Goal: Information Seeking & Learning: Learn about a topic

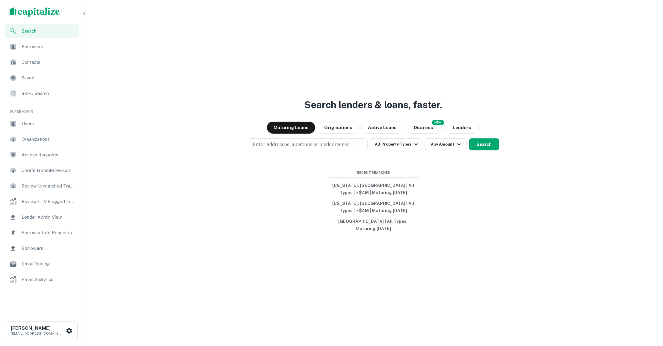
click at [35, 10] on img "scrollable content" at bounding box center [35, 12] width 50 height 10
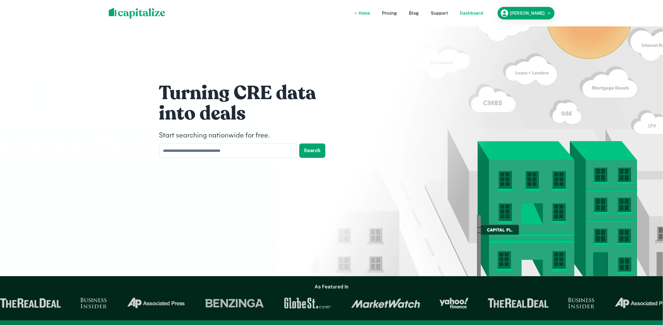
click at [475, 13] on div "Dashboard" at bounding box center [471, 13] width 23 height 7
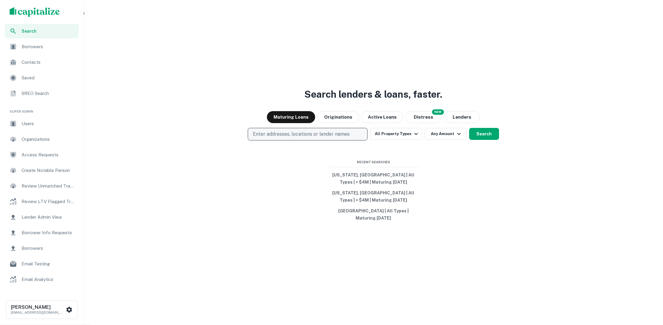
click at [327, 133] on p "Enter addresses, locations or lender names" at bounding box center [301, 134] width 97 height 7
type input "**********"
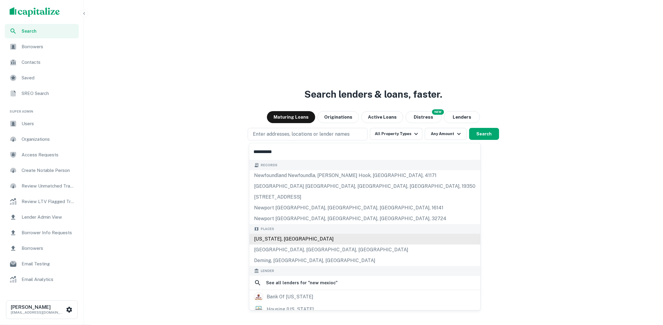
click at [304, 236] on div "[US_STATE], [GEOGRAPHIC_DATA]" at bounding box center [364, 239] width 231 height 11
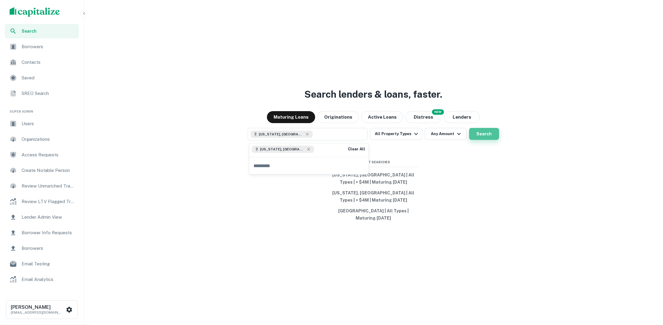
click at [483, 132] on button "Search" at bounding box center [484, 134] width 30 height 12
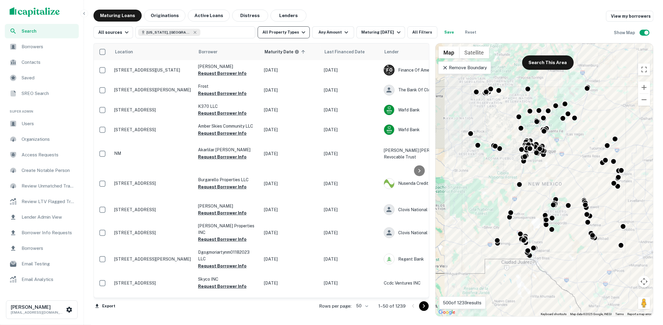
click at [294, 33] on button "All Property Types" at bounding box center [284, 32] width 52 height 12
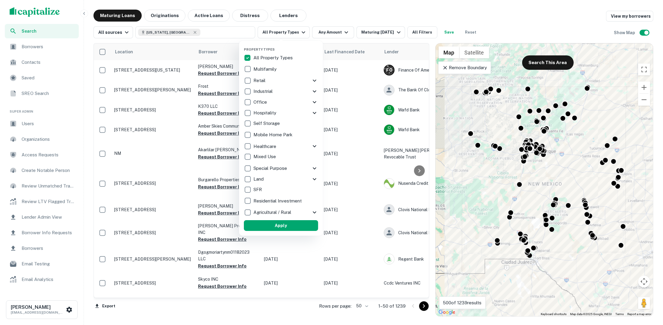
click at [346, 10] on div at bounding box center [331, 162] width 663 height 325
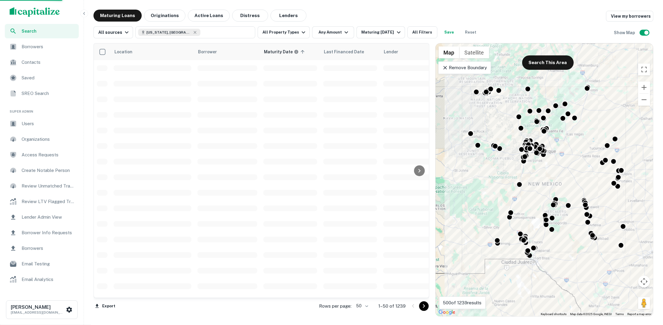
click at [345, 31] on div at bounding box center [331, 162] width 663 height 325
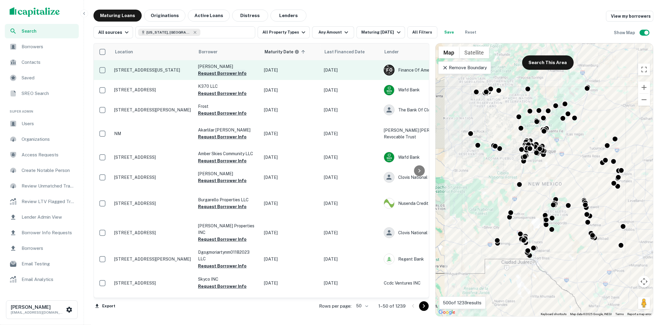
click at [234, 74] on button "Request Borrower Info" at bounding box center [222, 73] width 49 height 7
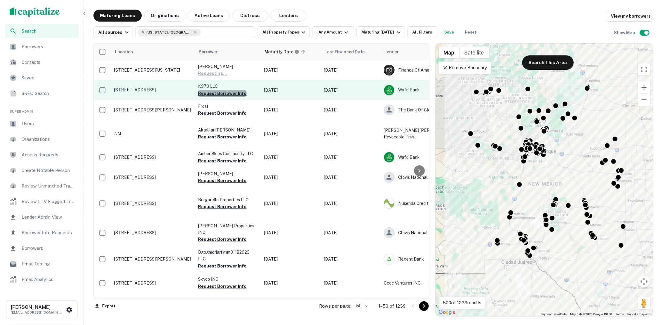
click at [232, 95] on button "Request Borrower Info" at bounding box center [222, 93] width 49 height 7
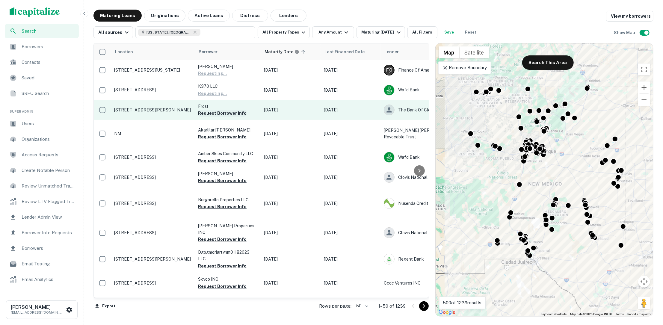
click at [230, 116] on button "Request Borrower Info" at bounding box center [222, 113] width 49 height 7
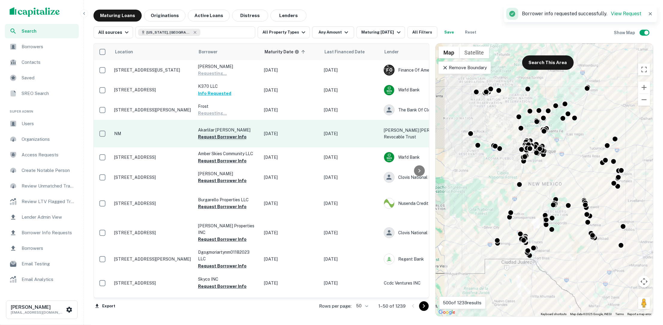
click at [227, 134] on button "Request Borrower Info" at bounding box center [222, 136] width 49 height 7
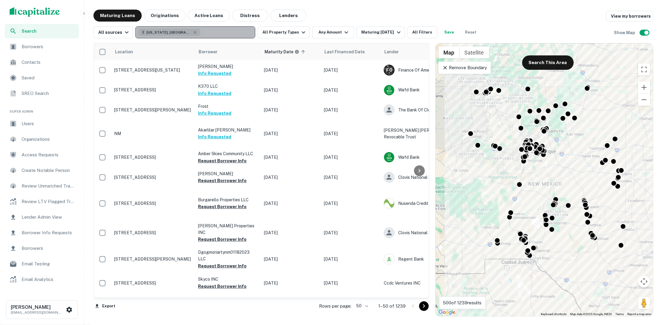
click at [224, 32] on button "New Mexico, USA" at bounding box center [195, 32] width 120 height 12
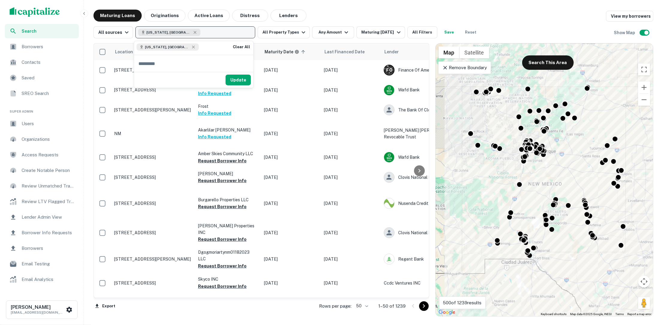
click at [180, 33] on div "New Mexico, USA" at bounding box center [169, 32] width 62 height 7
click at [194, 33] on icon "button" at bounding box center [195, 32] width 3 height 3
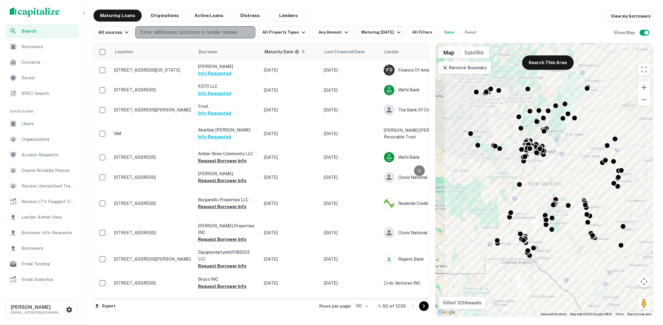
click at [179, 33] on p "Enter addresses, locations or lender names" at bounding box center [189, 32] width 97 height 7
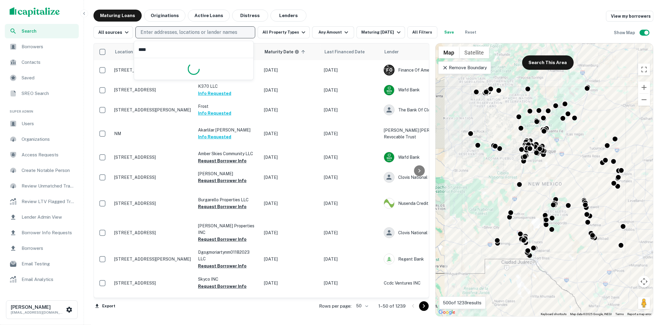
type input "*****"
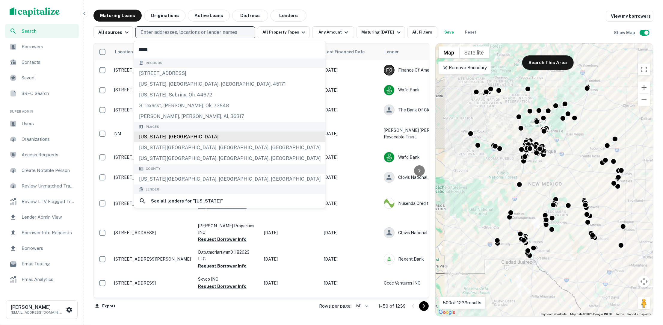
click at [197, 136] on div "Texas, USA" at bounding box center [229, 137] width 191 height 11
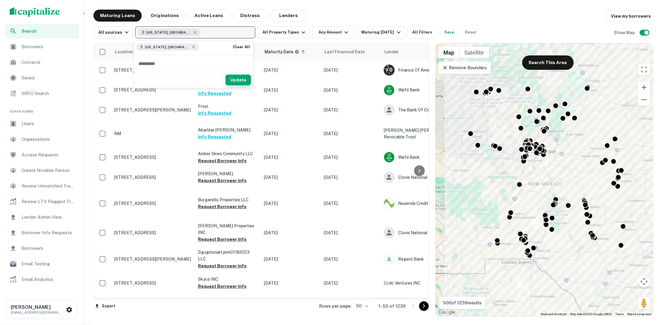
click at [246, 82] on button "Update" at bounding box center [238, 80] width 25 height 11
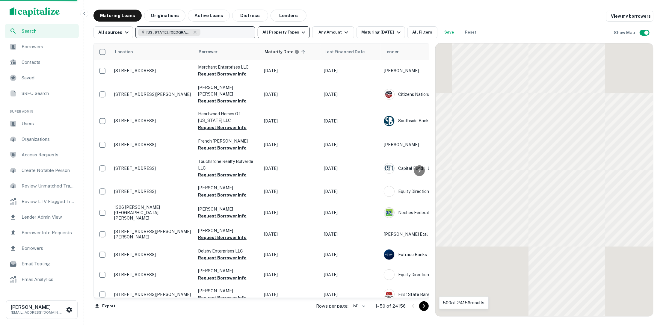
click at [300, 31] on icon "button" at bounding box center [303, 32] width 7 height 7
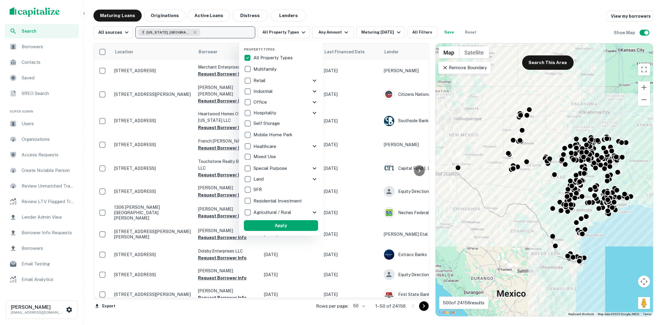
click at [326, 29] on div at bounding box center [331, 162] width 663 height 325
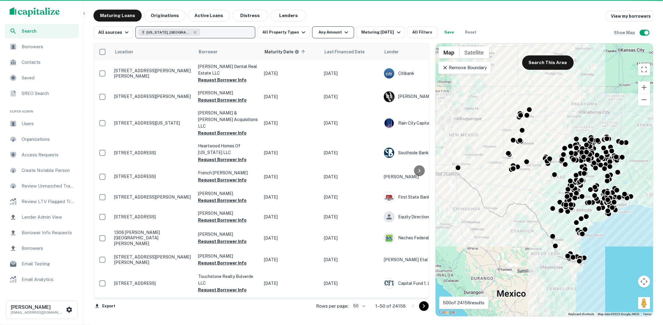
click at [346, 35] on icon "button" at bounding box center [346, 32] width 7 height 7
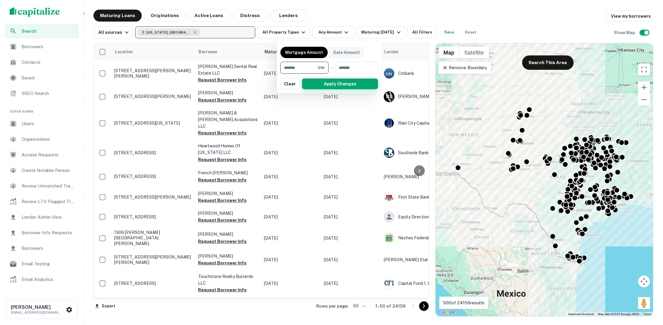
type input "*******"
click at [332, 87] on button "Apply Changes" at bounding box center [340, 84] width 76 height 11
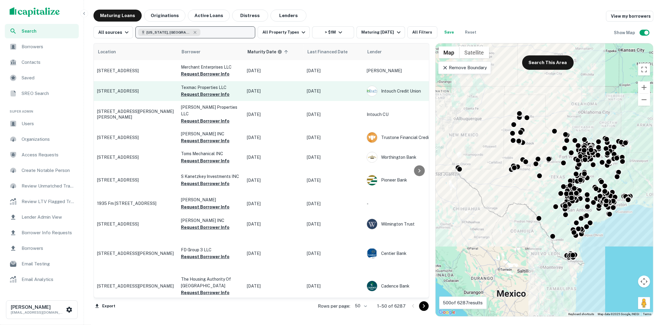
scroll to position [0, 19]
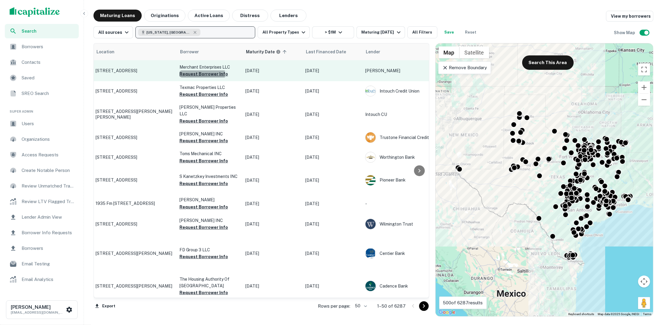
click at [194, 74] on button "Request Borrower Info" at bounding box center [204, 73] width 49 height 7
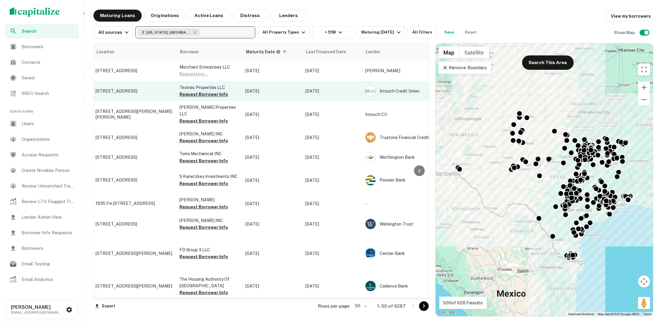
click at [200, 91] on button "Request Borrower Info" at bounding box center [204, 94] width 49 height 7
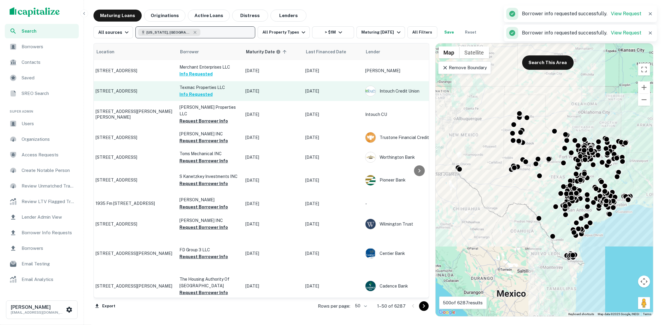
click at [200, 93] on button "Info Requested" at bounding box center [196, 94] width 33 height 7
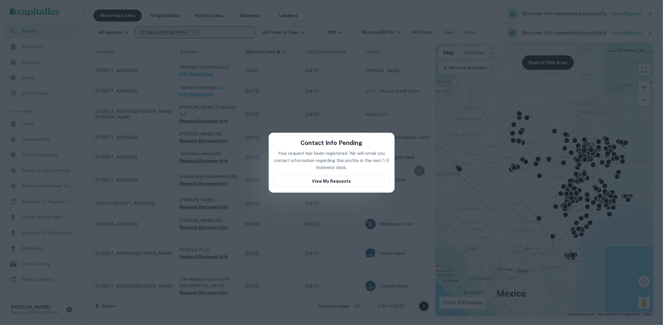
click at [284, 105] on div "Contact Info Pending Your request has been registered. We will email you contac…" at bounding box center [331, 162] width 663 height 325
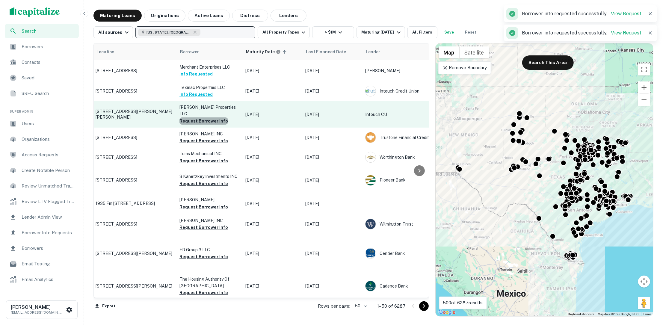
click at [209, 117] on button "Request Borrower Info" at bounding box center [204, 120] width 49 height 7
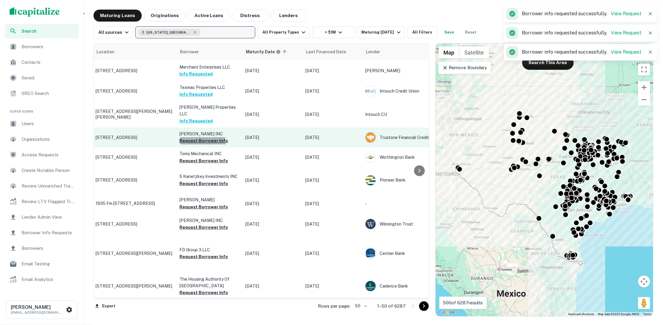
click at [202, 138] on button "Request Borrower Info" at bounding box center [204, 140] width 49 height 7
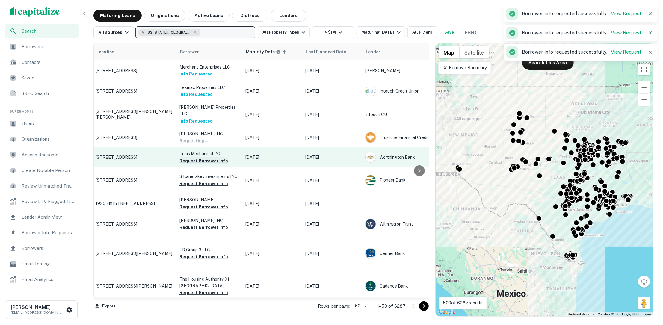
click at [199, 158] on button "Request Borrower Info" at bounding box center [204, 160] width 49 height 7
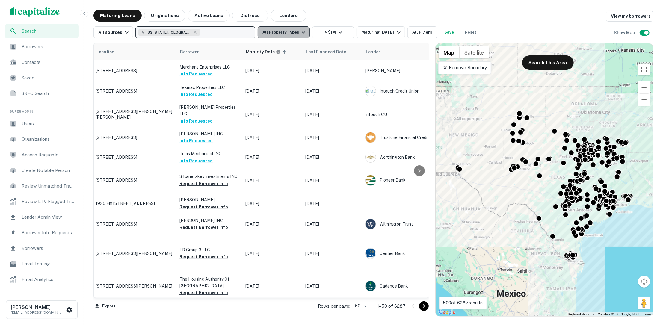
click at [301, 34] on icon "button" at bounding box center [303, 32] width 7 height 7
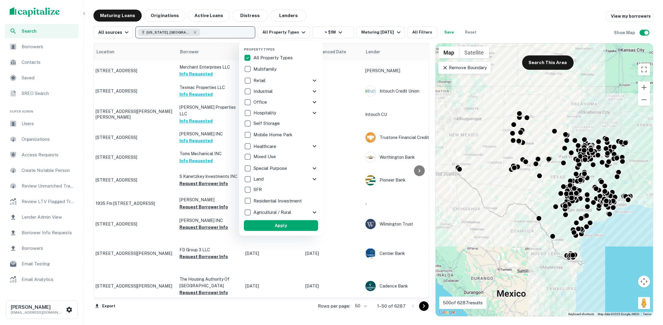
click at [334, 29] on div at bounding box center [331, 162] width 663 height 325
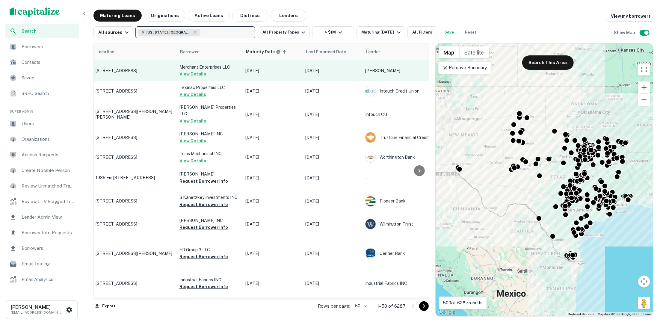
click at [144, 76] on td "2620 Tanglewilde St Houston, TX 77063" at bounding box center [135, 70] width 84 height 21
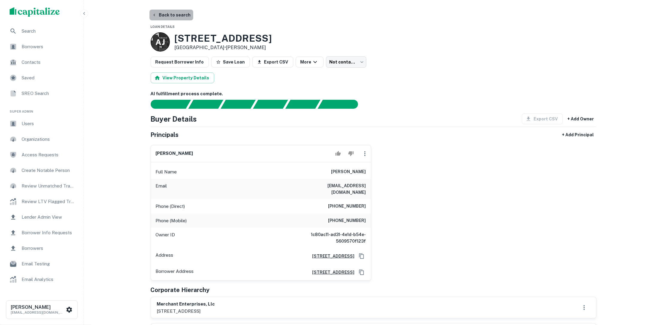
click at [172, 12] on button "Back to search" at bounding box center [172, 15] width 44 height 11
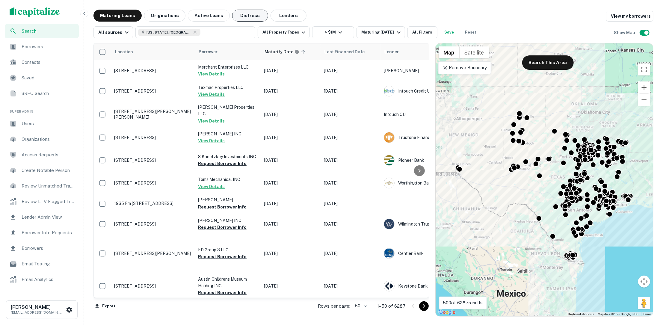
click at [251, 17] on button "Distress" at bounding box center [250, 16] width 36 height 12
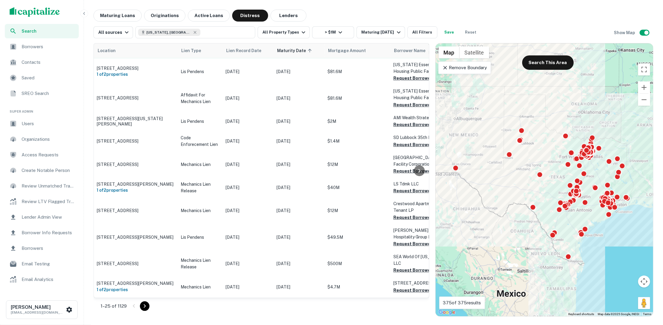
scroll to position [416, 0]
click at [25, 47] on span "Borrowers" at bounding box center [49, 46] width 54 height 7
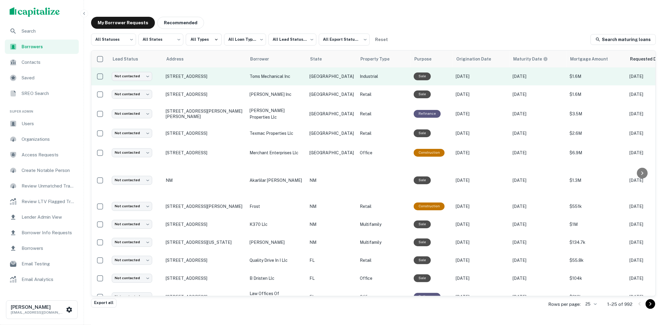
click at [302, 74] on p "toms mechanical inc" at bounding box center [277, 76] width 54 height 7
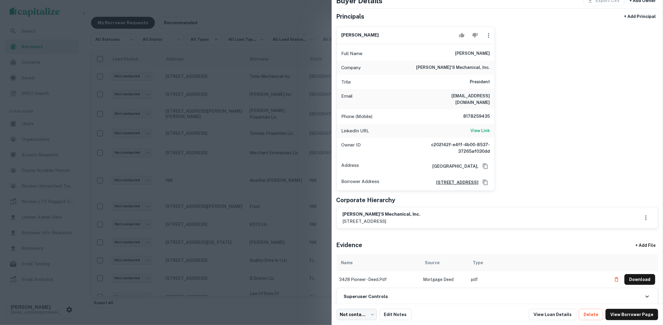
scroll to position [41, 0]
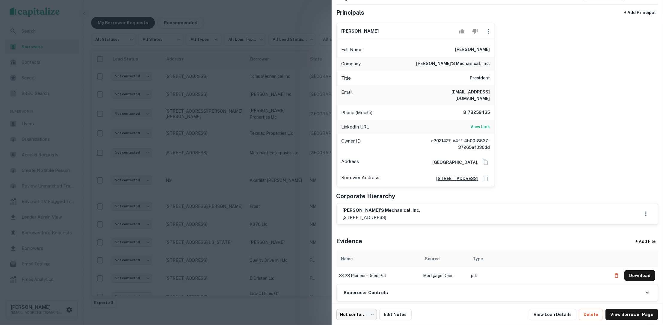
click at [372, 314] on body "**********" at bounding box center [331, 162] width 663 height 325
click at [364, 283] on li "Attempted" at bounding box center [357, 280] width 47 height 11
click at [269, 241] on div at bounding box center [331, 162] width 663 height 325
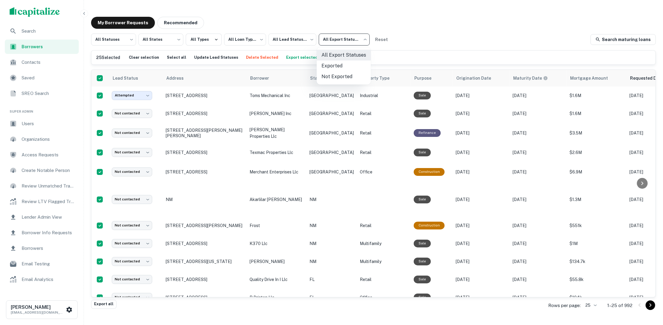
click at [358, 39] on body "**********" at bounding box center [331, 162] width 663 height 325
click at [340, 77] on li "Not Exported" at bounding box center [344, 76] width 54 height 11
type input "*****"
click at [41, 34] on span "Search" at bounding box center [49, 31] width 54 height 7
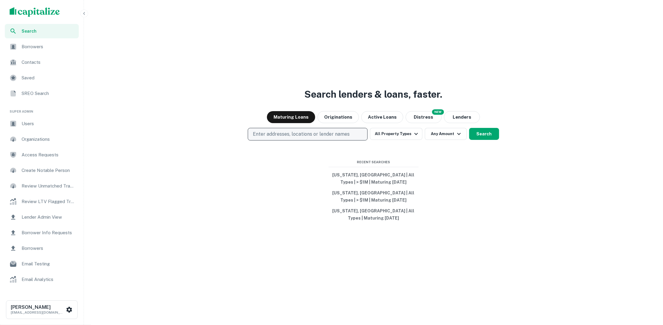
click at [286, 135] on p "Enter addresses, locations or lender names" at bounding box center [301, 134] width 97 height 7
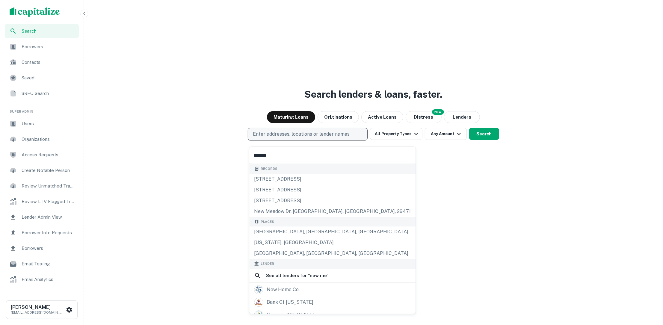
type input "********"
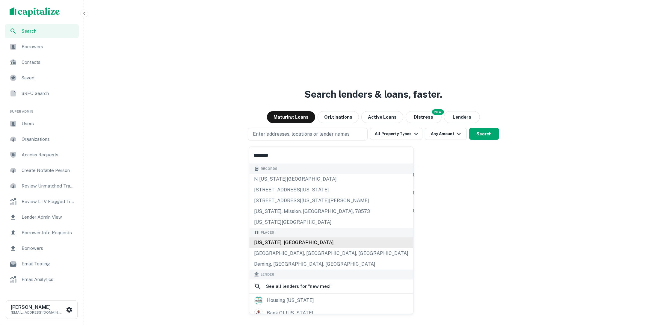
click at [284, 241] on div "New Mexico, USA" at bounding box center [331, 242] width 164 height 11
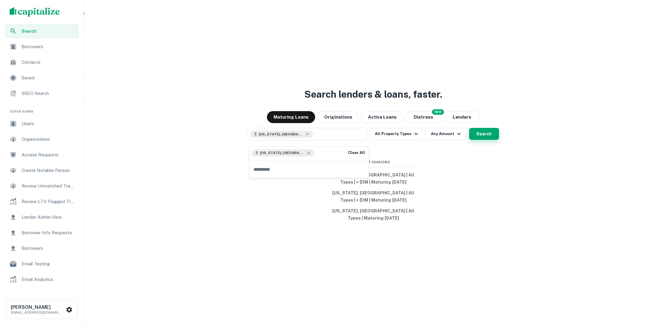
click at [491, 140] on button "Search" at bounding box center [484, 134] width 30 height 12
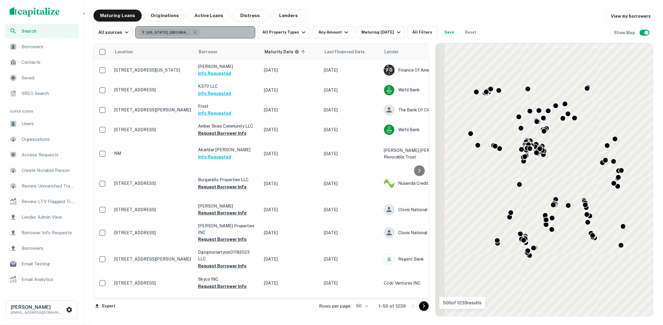
click at [194, 34] on button "[US_STATE], [GEOGRAPHIC_DATA]" at bounding box center [195, 32] width 120 height 12
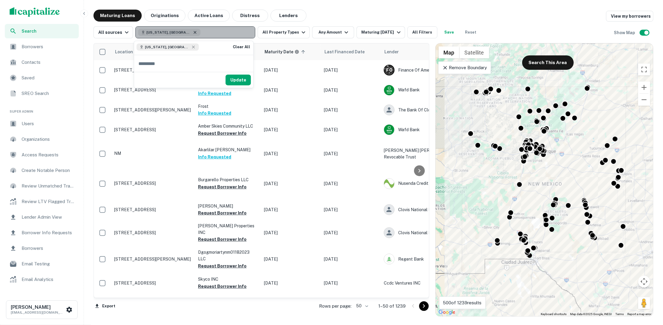
click at [194, 32] on icon "button" at bounding box center [195, 32] width 3 height 3
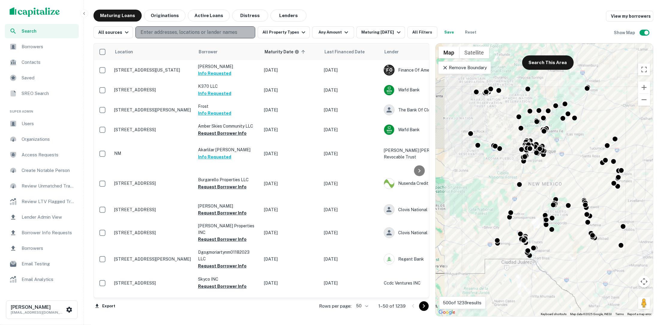
click at [178, 32] on p "Enter addresses, locations or lender names" at bounding box center [189, 32] width 97 height 7
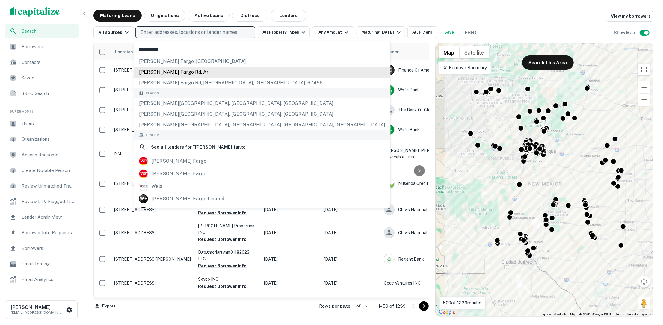
scroll to position [53, 0]
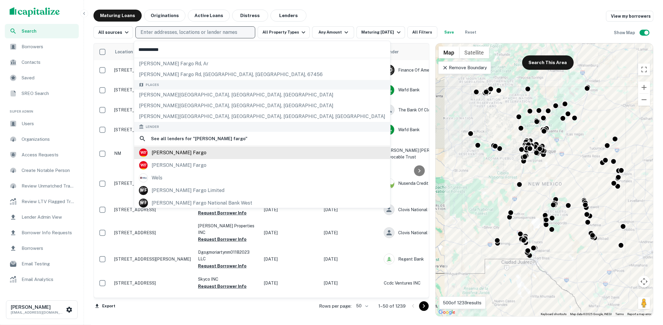
type input "**********"
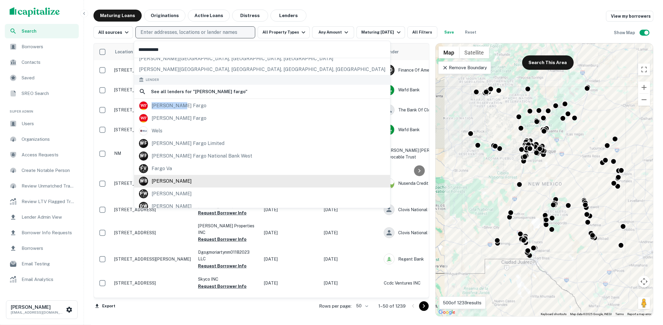
scroll to position [117, 0]
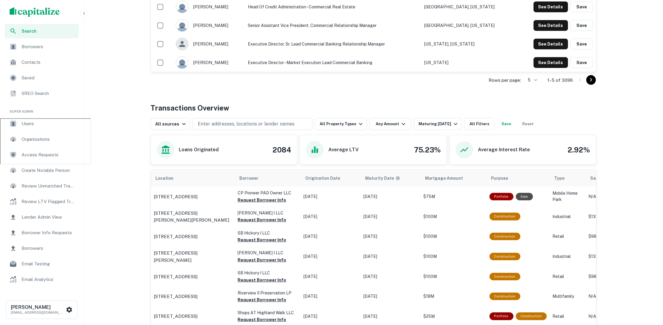
scroll to position [219, 0]
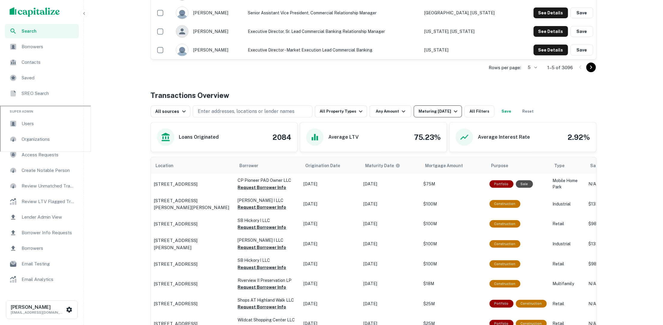
click at [452, 112] on icon "button" at bounding box center [455, 111] width 7 height 7
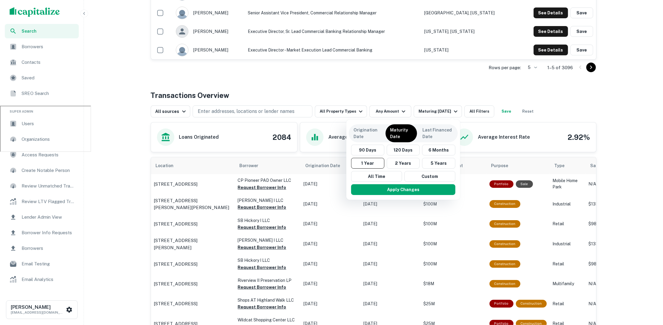
click at [439, 79] on div at bounding box center [331, 162] width 663 height 325
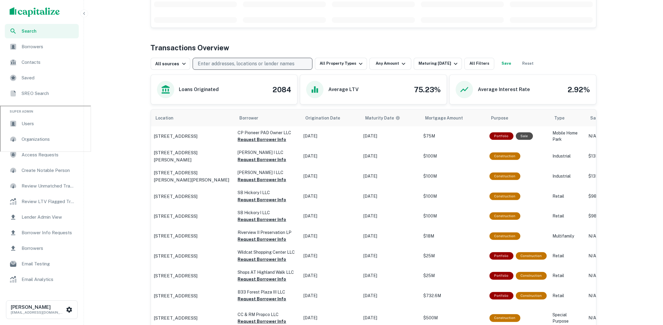
click at [279, 66] on p "Enter addresses, locations or lender names" at bounding box center [246, 63] width 97 height 7
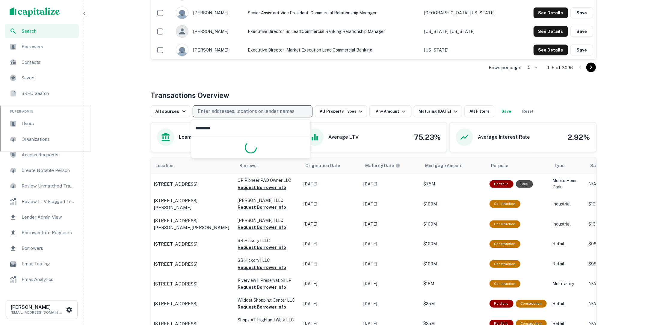
type input "*********"
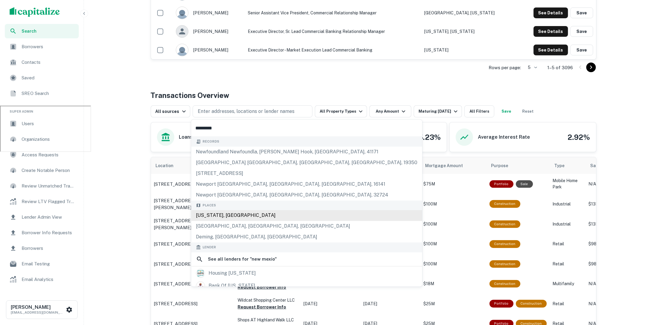
click at [246, 218] on div "[US_STATE], [GEOGRAPHIC_DATA]" at bounding box center [306, 215] width 231 height 11
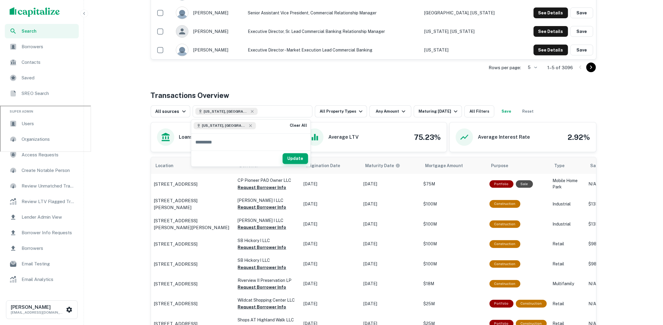
click at [298, 157] on button "Update" at bounding box center [295, 158] width 25 height 11
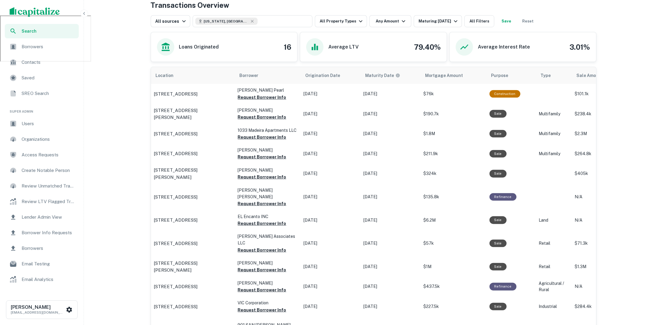
scroll to position [294, 0]
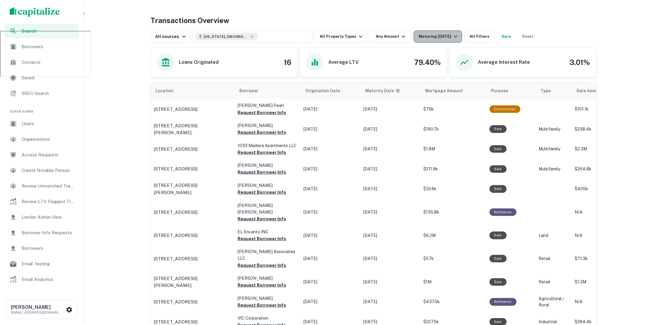
click at [454, 38] on icon "button" at bounding box center [455, 36] width 7 height 7
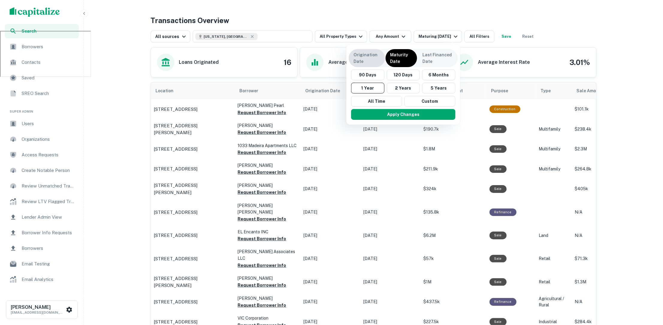
click at [366, 52] on p "Origination Date" at bounding box center [367, 58] width 27 height 13
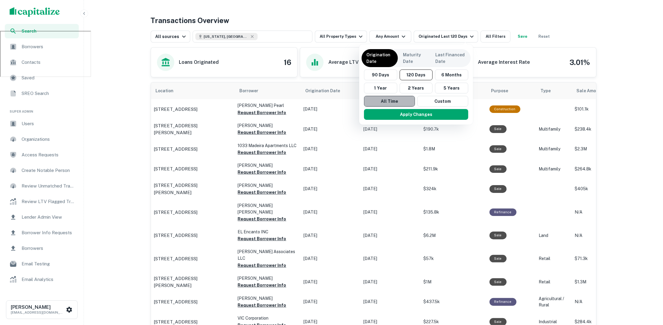
click at [385, 97] on button "All Time" at bounding box center [389, 101] width 51 height 11
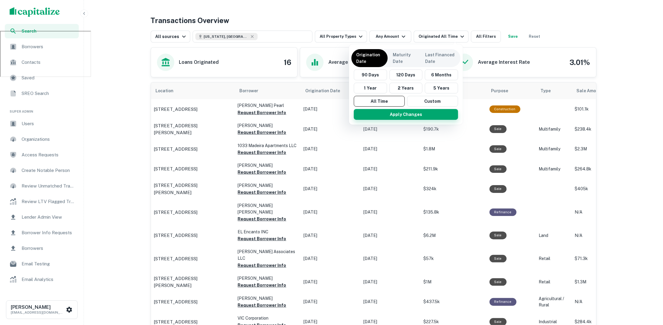
click at [391, 114] on button "Apply Changes" at bounding box center [406, 114] width 104 height 11
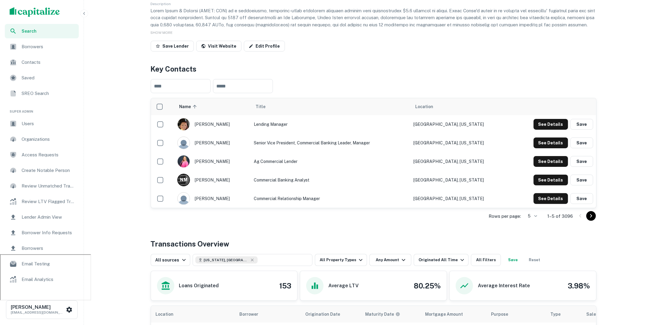
scroll to position [34, 0]
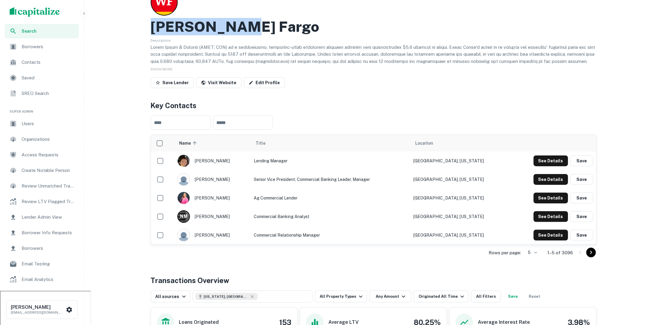
drag, startPoint x: 233, startPoint y: 26, endPoint x: 140, endPoint y: 27, distance: 93.2
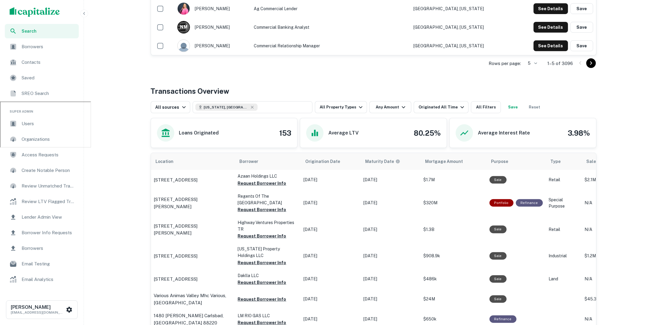
scroll to position [236, 0]
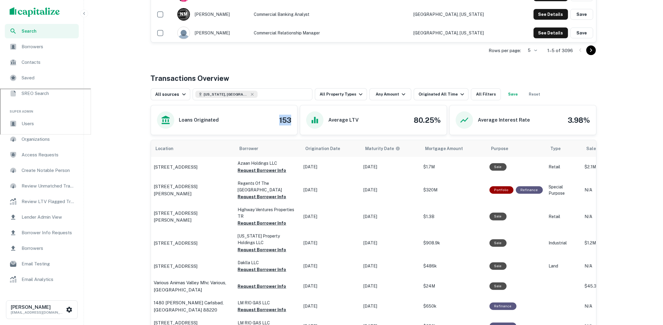
drag, startPoint x: 278, startPoint y: 124, endPoint x: 291, endPoint y: 123, distance: 12.6
click at [291, 123] on div "Loans Originated 153" at bounding box center [224, 119] width 135 height 17
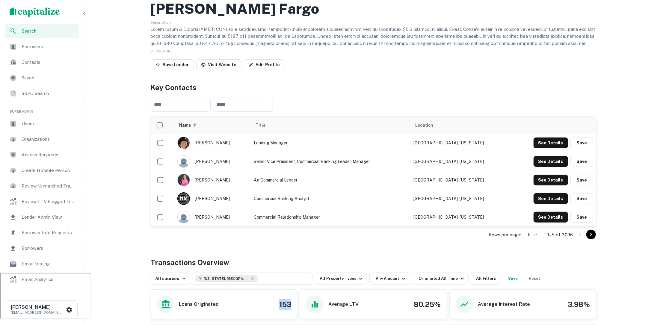
scroll to position [0, 0]
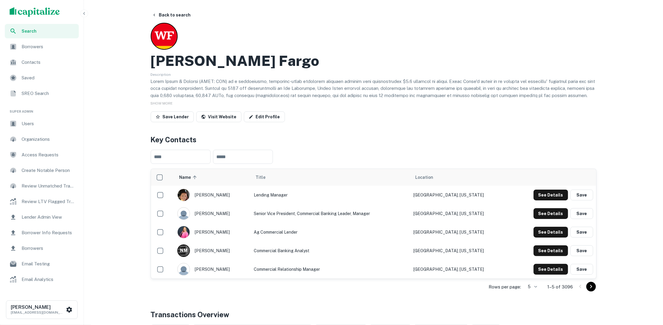
click at [39, 30] on span "Search" at bounding box center [49, 31] width 54 height 7
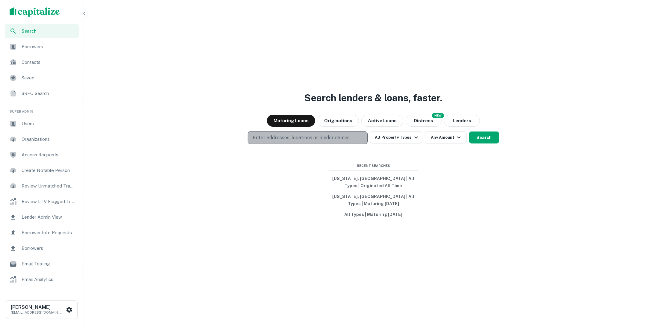
click at [319, 139] on p "Enter addresses, locations or lender names" at bounding box center [301, 137] width 97 height 7
type input "**********"
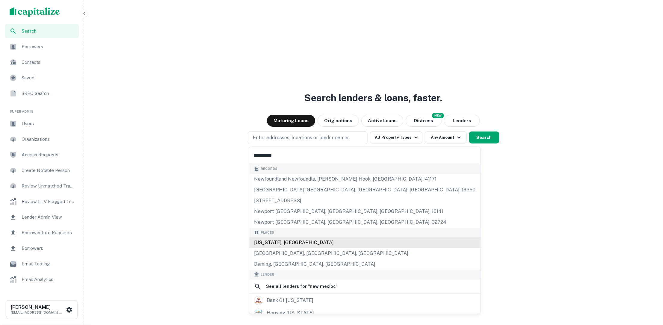
click at [305, 246] on div "[US_STATE], [GEOGRAPHIC_DATA]" at bounding box center [364, 242] width 231 height 11
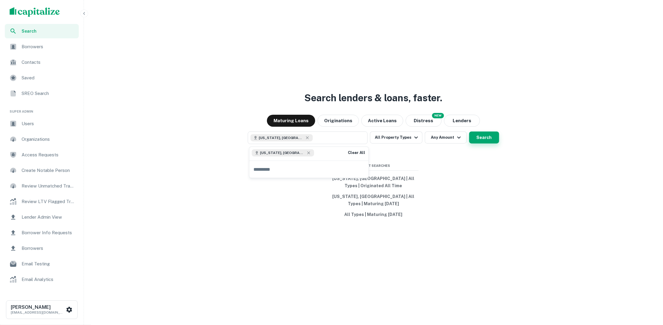
click at [490, 141] on button "Search" at bounding box center [484, 138] width 30 height 12
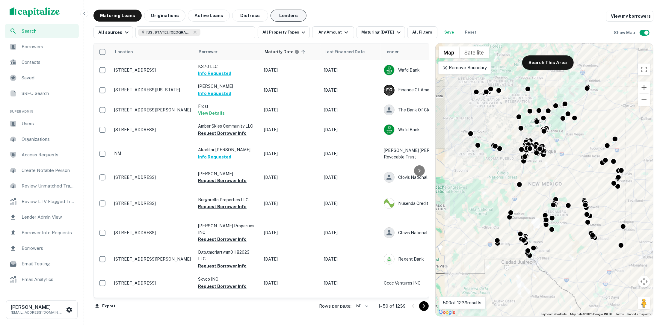
click at [286, 16] on button "Lenders" at bounding box center [289, 16] width 36 height 12
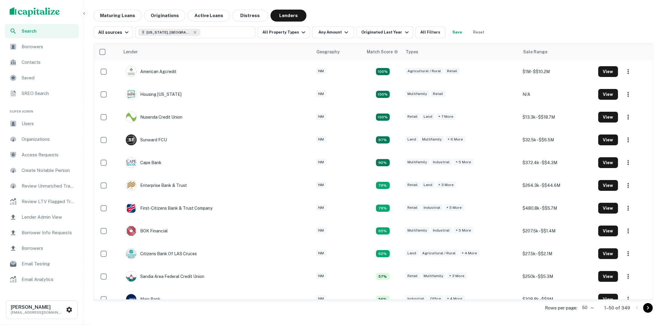
click at [425, 38] on div "Lender Geography Match Score Types Sale Range American Agcredit NM 100% Agricul…" at bounding box center [373, 177] width 560 height 278
click at [426, 34] on button "All Filters" at bounding box center [431, 32] width 30 height 12
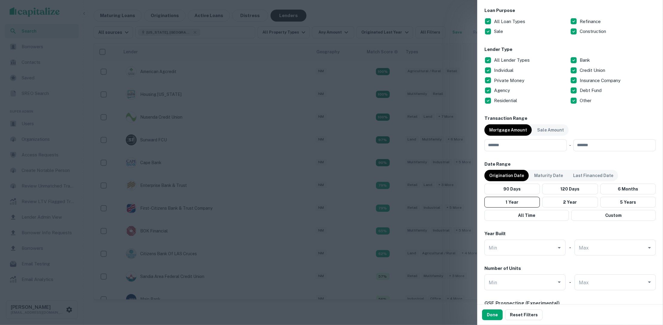
scroll to position [341, 0]
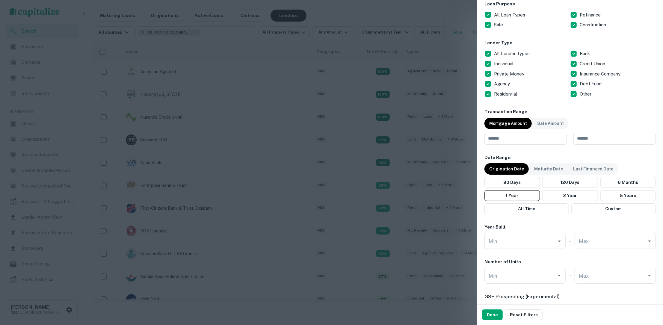
click at [495, 50] on p "All Lender Types" at bounding box center [512, 53] width 37 height 7
click at [488, 317] on button "Done" at bounding box center [492, 315] width 21 height 11
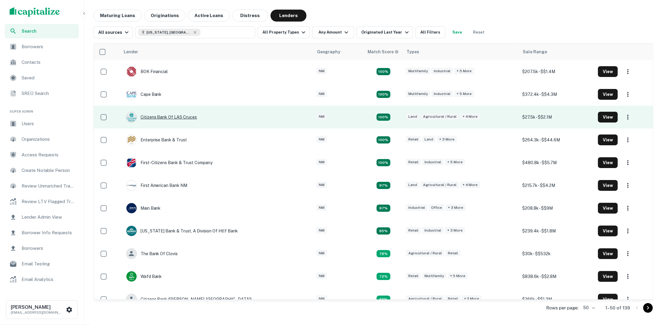
click at [179, 118] on div "Citizens Bank Of LAS Cruces" at bounding box center [161, 117] width 71 height 11
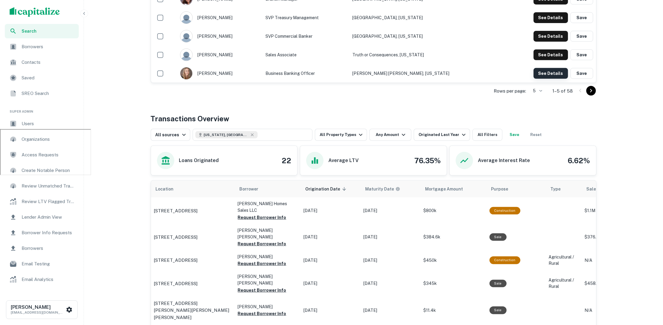
scroll to position [196, 0]
click at [545, 72] on button "See Details" at bounding box center [551, 73] width 34 height 11
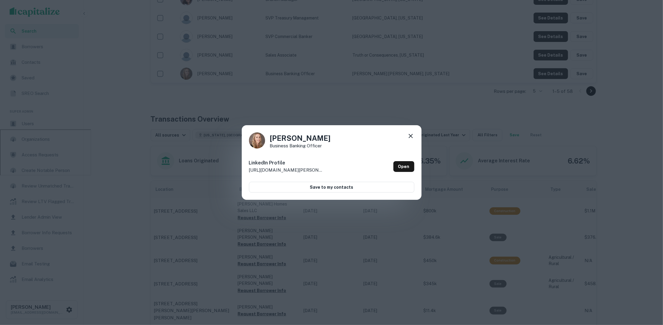
drag, startPoint x: 307, startPoint y: 171, endPoint x: 202, endPoint y: 182, distance: 105.2
click at [202, 182] on div "Taryn Armitage Business Banking Officer LinkedIn Profile http://www.linkedin.co…" at bounding box center [331, 162] width 663 height 325
click at [292, 167] on p "http://www.linkedin.com/in/taryn-armitage-bb4aa710" at bounding box center [286, 170] width 75 height 7
click at [412, 134] on icon at bounding box center [411, 136] width 4 height 4
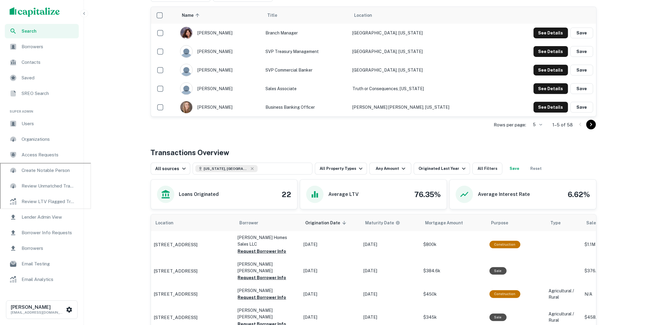
scroll to position [160, 0]
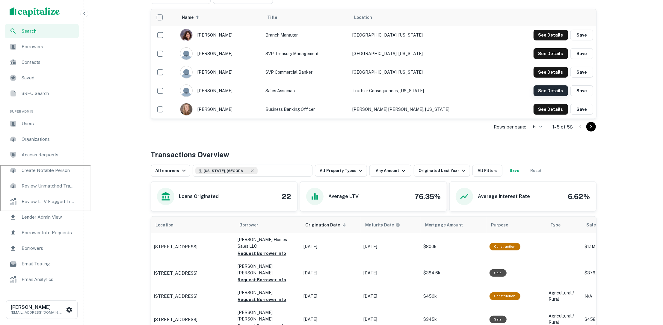
click at [541, 93] on button "See Details" at bounding box center [551, 90] width 34 height 11
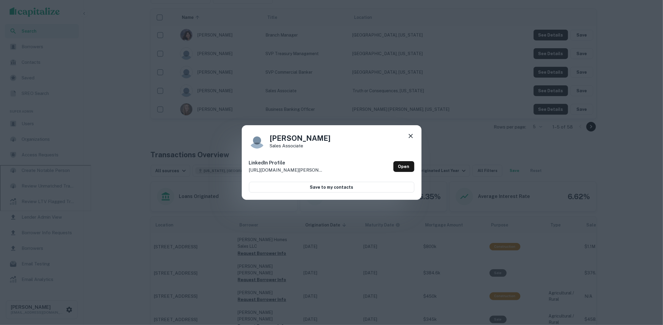
drag, startPoint x: 507, startPoint y: 106, endPoint x: 520, endPoint y: 100, distance: 13.8
click at [510, 105] on div "Kathy Bush sales associate LinkedIn Profile http://www.linkedin.com/in/kathy-bu…" at bounding box center [331, 162] width 663 height 325
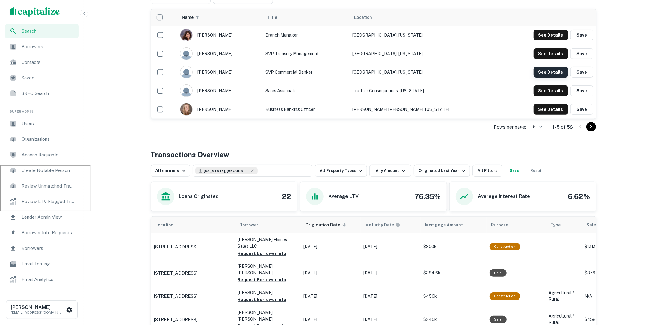
click at [546, 73] on button "See Details" at bounding box center [551, 72] width 34 height 11
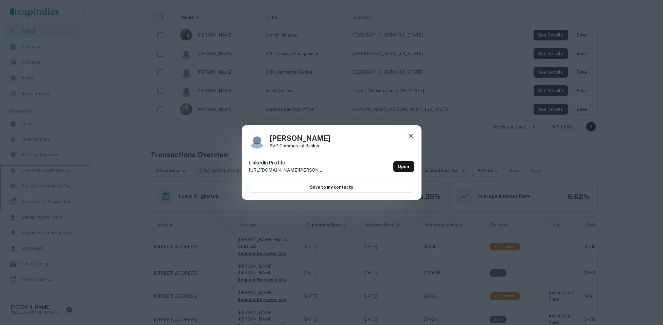
click at [548, 55] on div "Howie Herbert SVP Commercial Banker LinkedIn Profile http://www.linkedin.com/in…" at bounding box center [331, 162] width 663 height 325
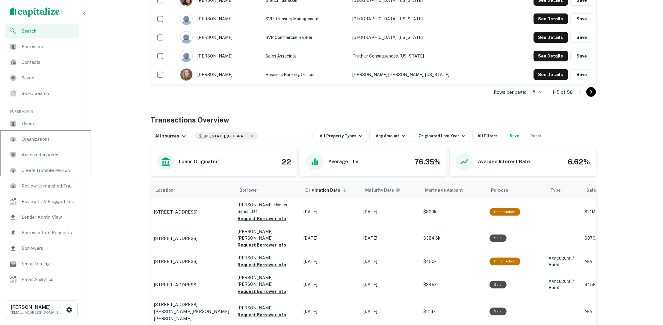
scroll to position [202, 0]
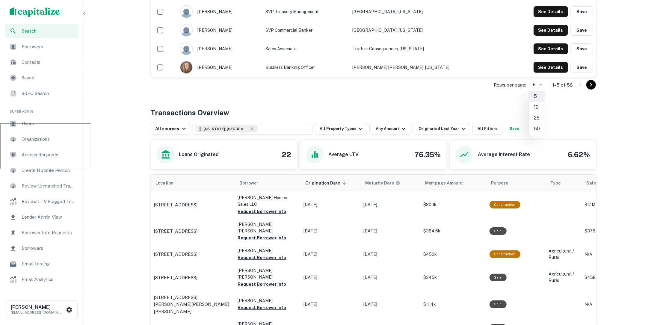
click at [537, 128] on li "50" at bounding box center [537, 128] width 16 height 11
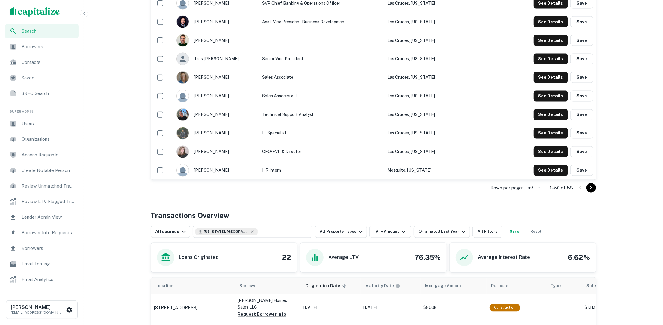
scroll to position [938, 0]
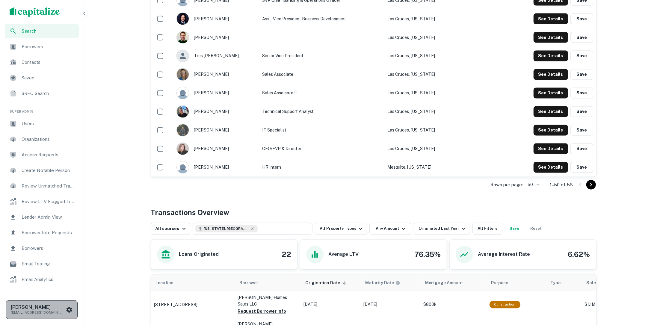
click at [67, 310] on icon "scrollable content" at bounding box center [70, 310] width 6 height 6
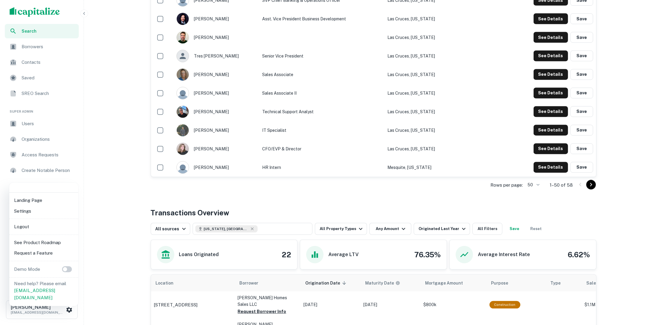
click at [123, 238] on div at bounding box center [331, 162] width 663 height 325
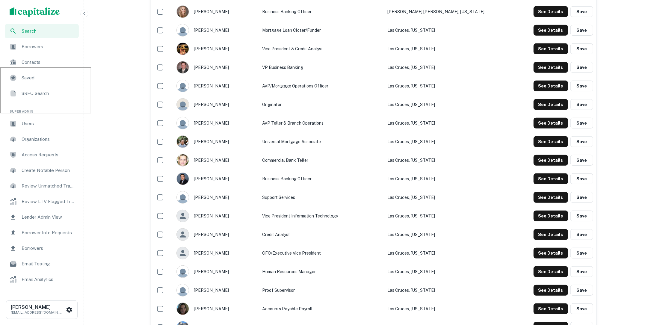
scroll to position [0, 0]
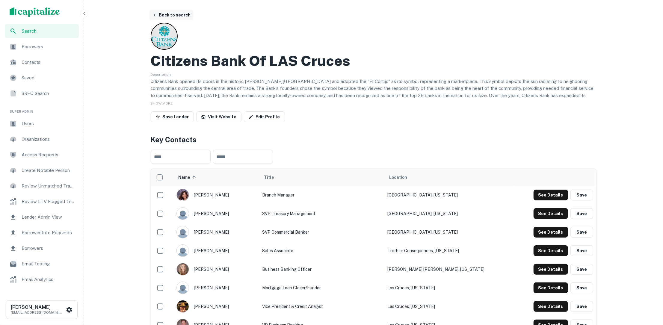
click at [178, 14] on button "Back to search" at bounding box center [172, 15] width 44 height 11
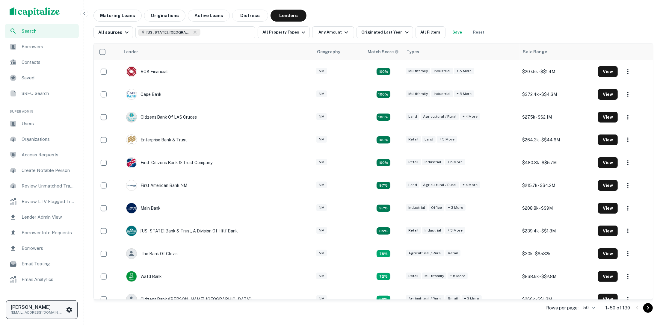
click at [65, 309] on div "Luke Tremblay ltremblay1995@gmail.com" at bounding box center [38, 309] width 55 height 11
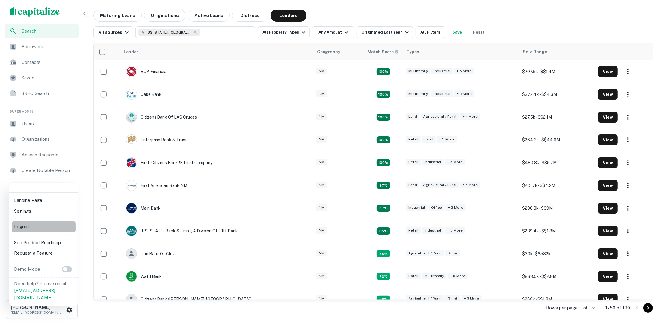
click at [39, 227] on li "Logout" at bounding box center [44, 226] width 64 height 11
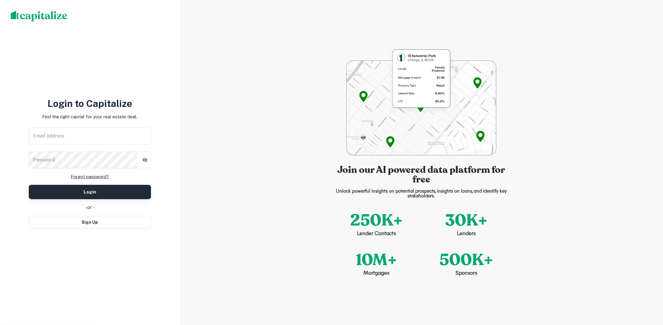
click at [110, 189] on button "Login" at bounding box center [90, 192] width 122 height 14
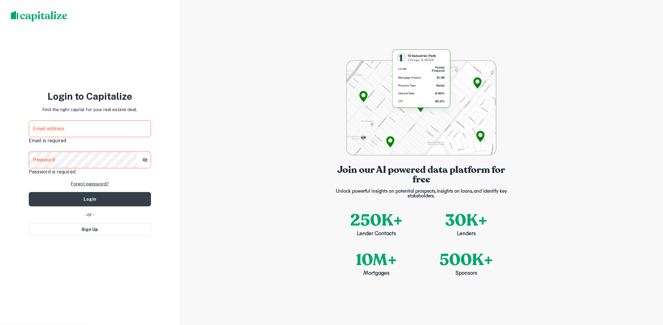
click at [105, 236] on div "Login to Capitalize Find the right capital for your real estate deal. Email add…" at bounding box center [90, 162] width 122 height 147
click at [108, 231] on button "Sign Up" at bounding box center [90, 229] width 122 height 13
select select "**"
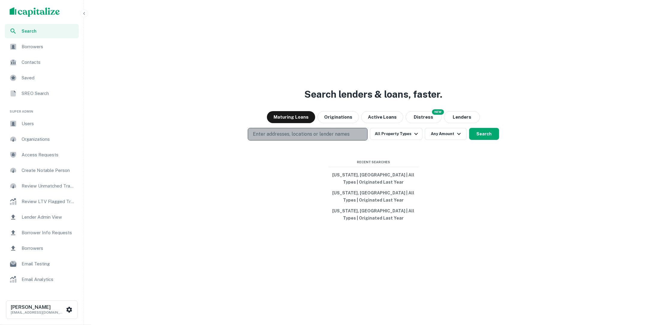
click at [351, 131] on button "Enter addresses, locations or lender names" at bounding box center [308, 134] width 120 height 13
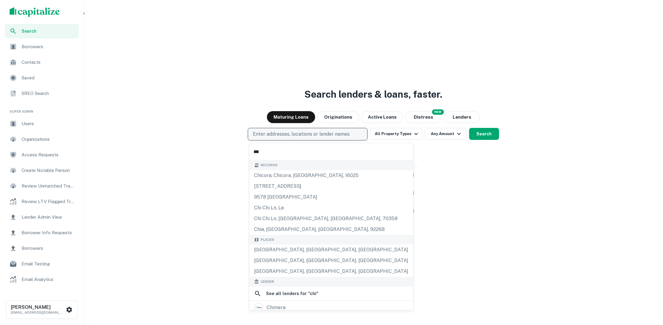
type input "****"
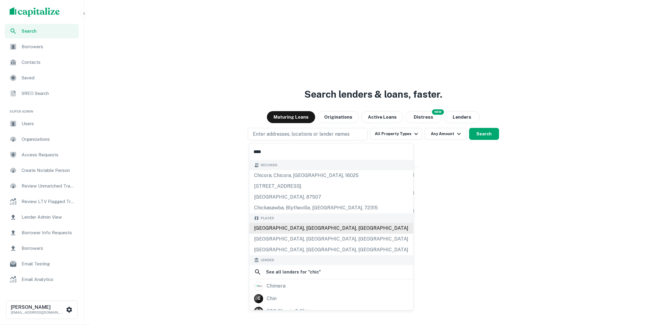
click at [329, 231] on div "[GEOGRAPHIC_DATA], [GEOGRAPHIC_DATA], [GEOGRAPHIC_DATA]" at bounding box center [331, 228] width 164 height 11
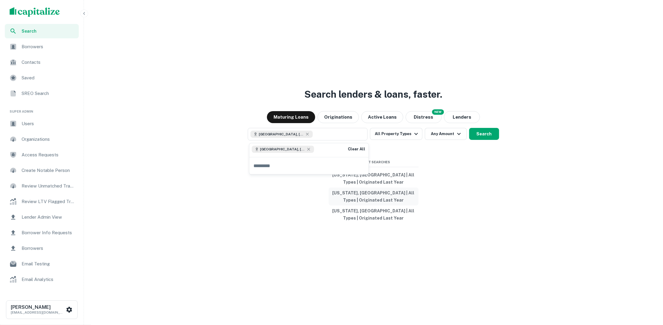
scroll to position [0, 0]
click at [475, 134] on button "Search" at bounding box center [484, 134] width 30 height 12
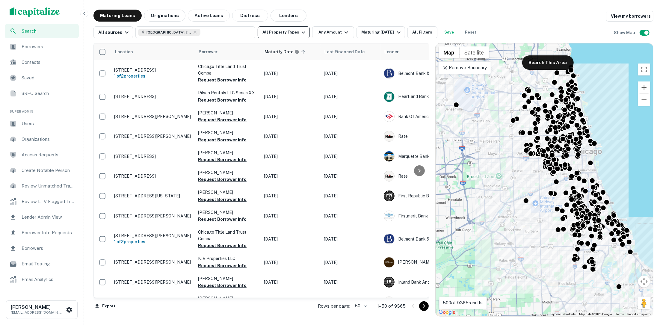
click at [296, 37] on button "All Property Types" at bounding box center [284, 32] width 52 height 12
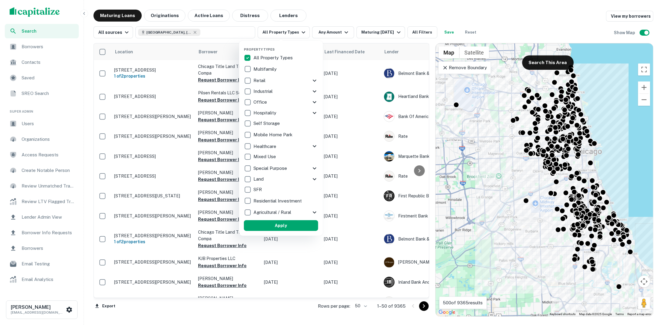
click at [339, 22] on div at bounding box center [331, 162] width 663 height 325
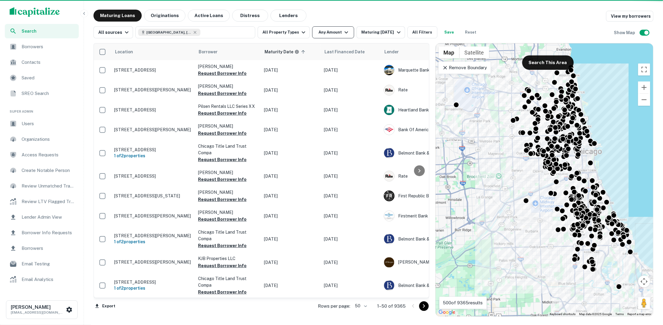
click at [346, 36] on button "Any Amount" at bounding box center [333, 32] width 42 height 12
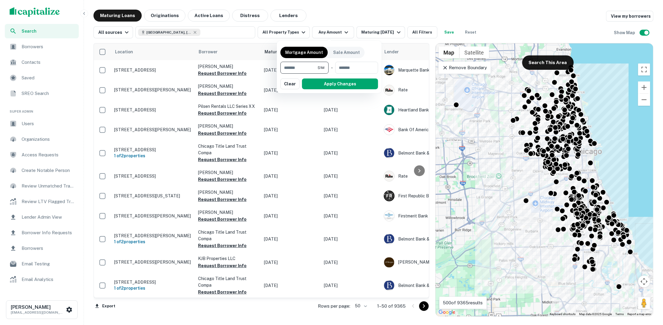
type input "*******"
click at [323, 92] on div "Mortgage Amount Sale Amount ******* $1M ​ - ​ Apply Changes Clear" at bounding box center [329, 67] width 105 height 52
click at [323, 80] on button "Apply Changes" at bounding box center [340, 84] width 76 height 11
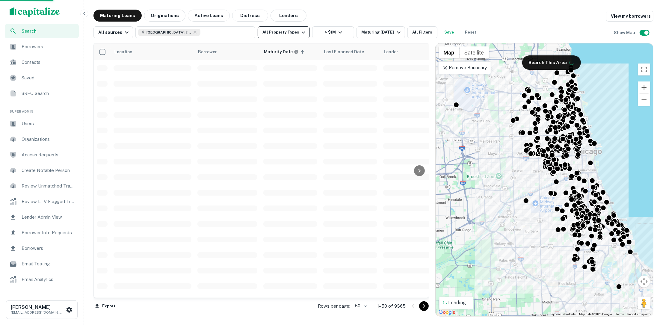
click at [300, 33] on icon "button" at bounding box center [303, 32] width 7 height 7
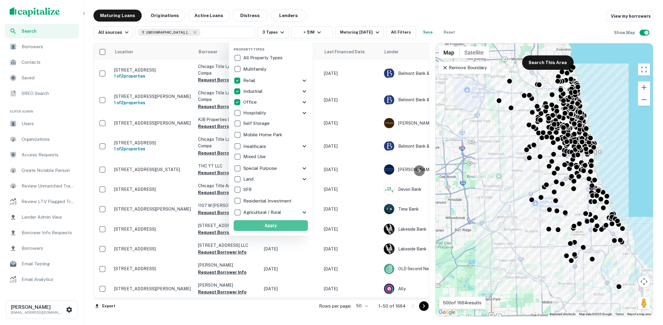
click at [274, 224] on button "Apply" at bounding box center [271, 225] width 74 height 11
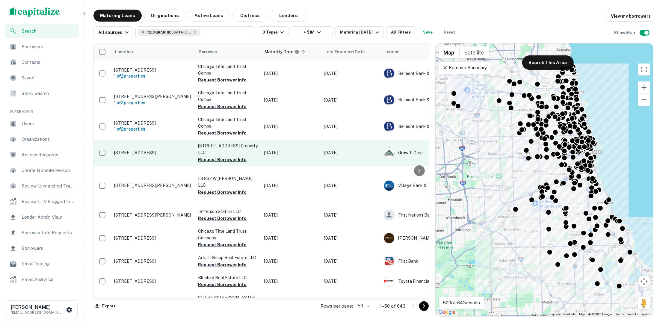
click at [142, 154] on p "[STREET_ADDRESS]" at bounding box center [153, 152] width 78 height 5
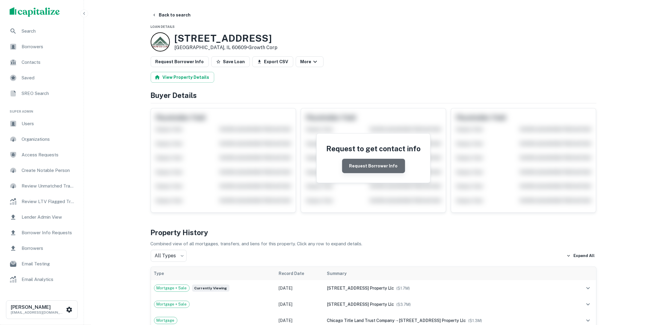
click at [378, 165] on button "Request Borrower Info" at bounding box center [373, 166] width 63 height 14
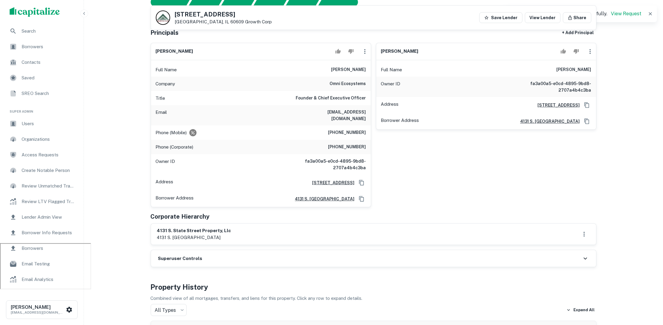
scroll to position [63, 0]
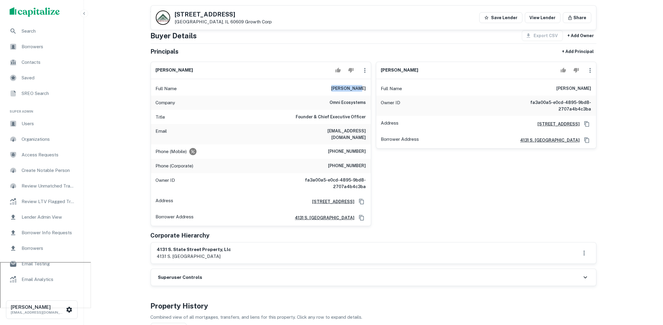
drag, startPoint x: 337, startPoint y: 85, endPoint x: 369, endPoint y: 85, distance: 32.1
click at [369, 85] on div "Full Name molly meyer" at bounding box center [261, 89] width 220 height 14
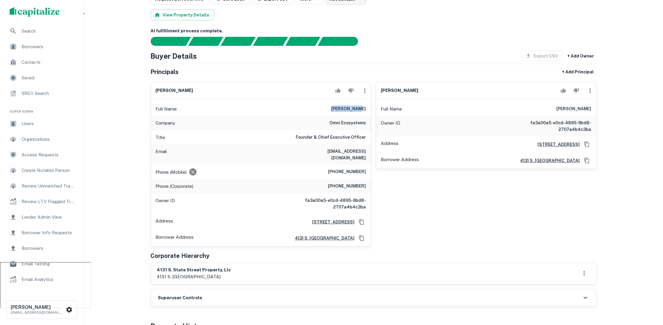
scroll to position [0, 0]
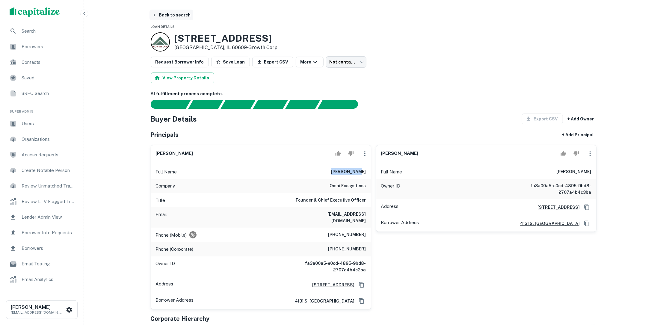
click at [177, 15] on button "Back to search" at bounding box center [172, 15] width 44 height 11
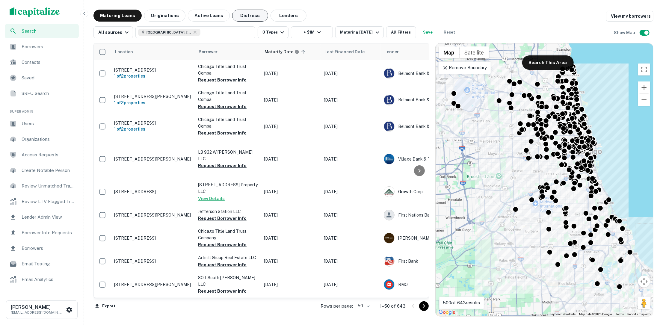
click at [251, 18] on button "Distress" at bounding box center [250, 16] width 36 height 12
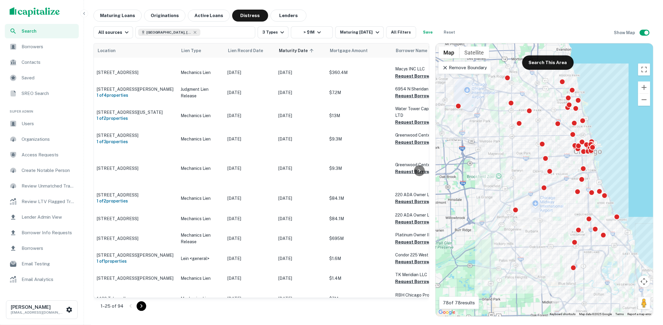
scroll to position [16, 0]
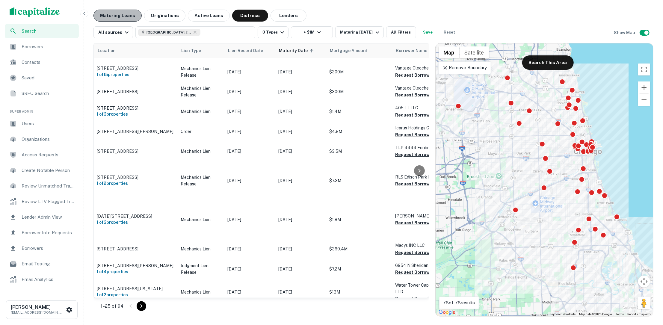
click at [123, 13] on button "Maturing Loans" at bounding box center [117, 16] width 48 height 12
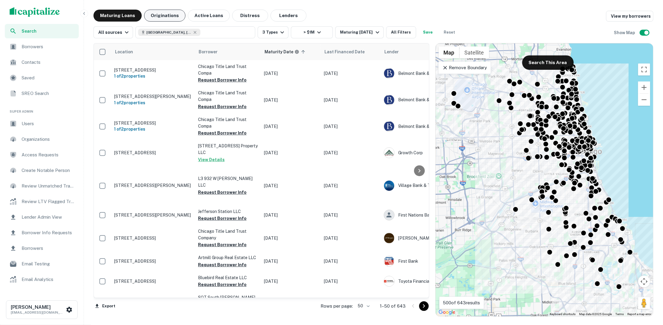
click at [173, 17] on button "Originations" at bounding box center [164, 16] width 41 height 12
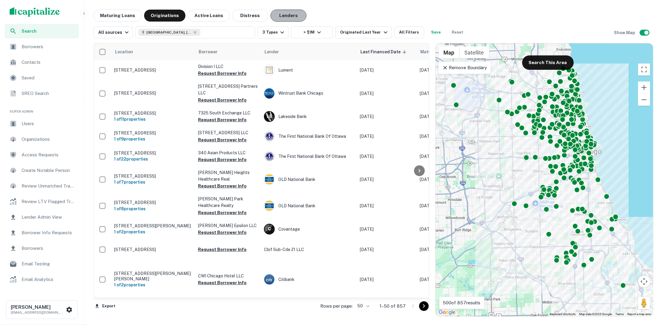
click at [282, 13] on button "Lenders" at bounding box center [289, 16] width 36 height 12
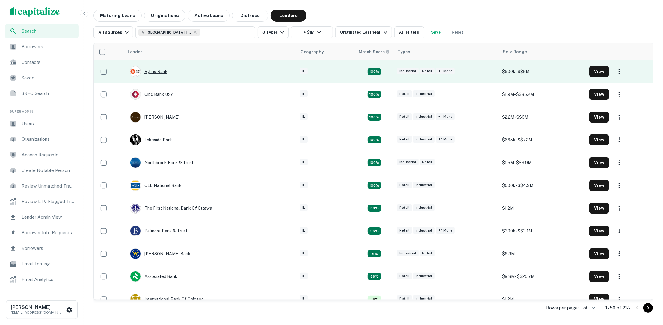
click at [163, 72] on div "Byline Bank" at bounding box center [148, 71] width 37 height 11
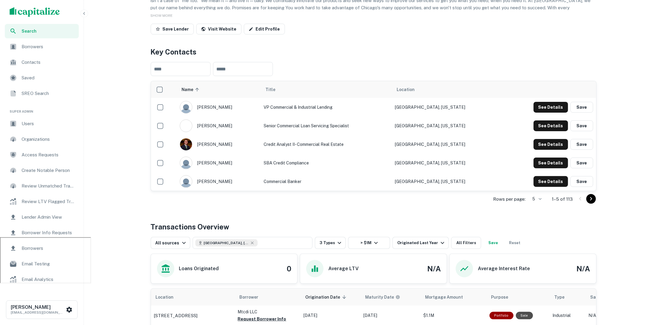
scroll to position [98, 0]
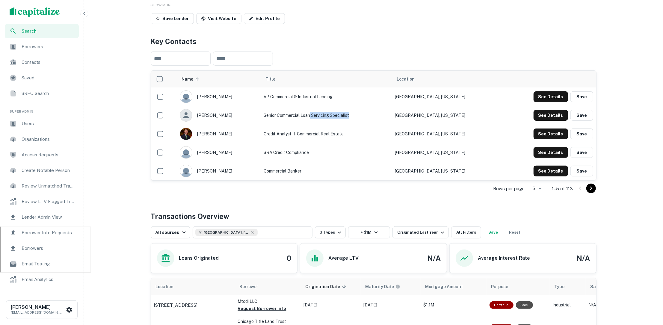
drag, startPoint x: 371, startPoint y: 114, endPoint x: 327, endPoint y: 116, distance: 43.8
click at [327, 116] on td "Senior Commercial Loan Servicing Specialist" at bounding box center [326, 115] width 131 height 19
click at [386, 124] on td "Senior Commercial Loan Servicing Specialist" at bounding box center [326, 115] width 131 height 19
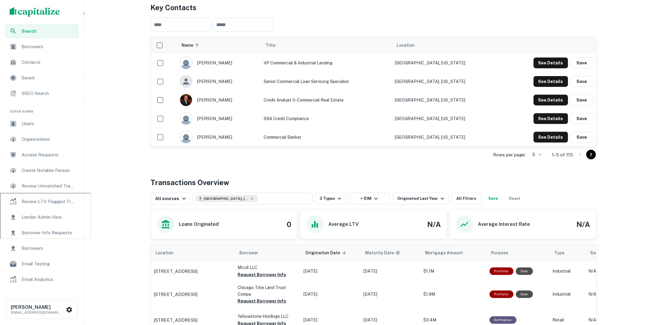
scroll to position [132, 0]
click at [549, 78] on button "See Details" at bounding box center [551, 81] width 34 height 11
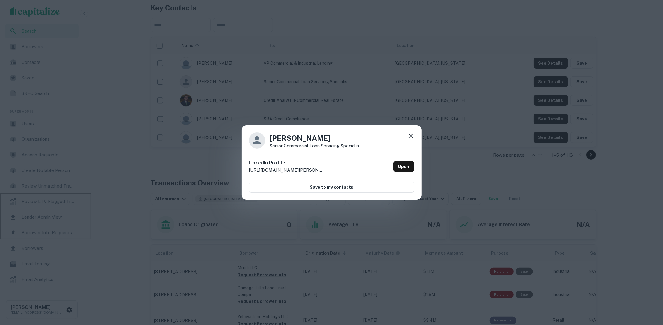
click at [472, 118] on div "Nancy Perchatsch Senior Commercial Loan Servicing Specialist LinkedIn Profile h…" at bounding box center [331, 162] width 663 height 325
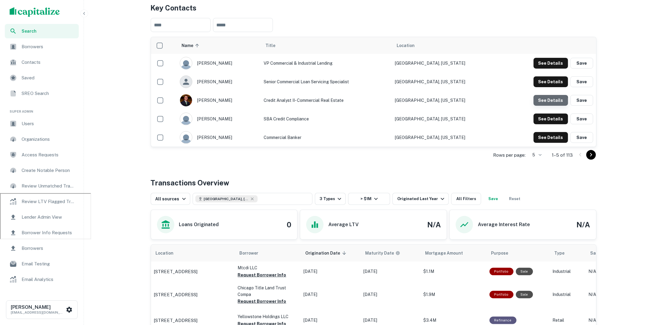
click at [547, 105] on button "See Details" at bounding box center [551, 100] width 34 height 11
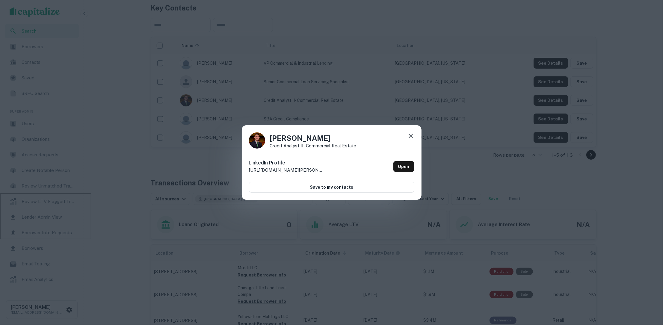
click at [409, 132] on div "Mason Tittle Credit Analyst II- Commercial Real Estate LinkedIn Profile http://…" at bounding box center [332, 162] width 180 height 75
click at [408, 135] on icon at bounding box center [410, 135] width 7 height 7
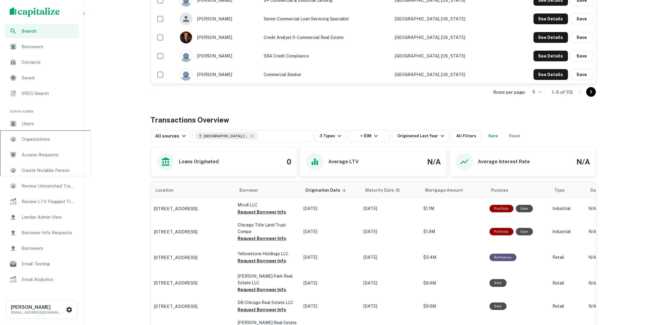
scroll to position [203, 0]
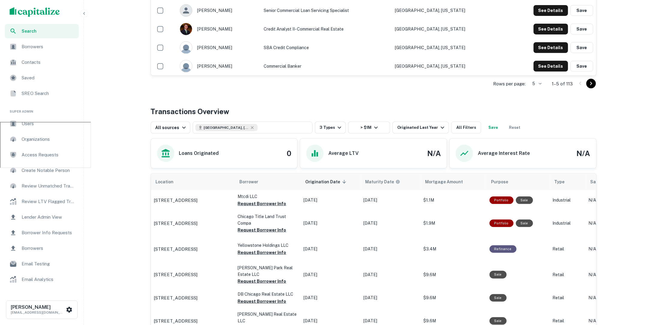
click at [588, 87] on div at bounding box center [586, 84] width 20 height 10
click at [448, 89] on div at bounding box center [331, 162] width 663 height 325
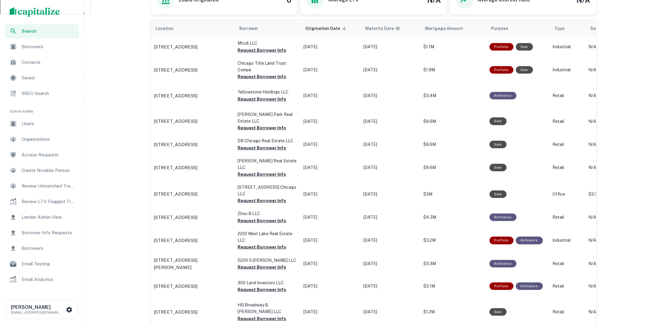
scroll to position [359, 0]
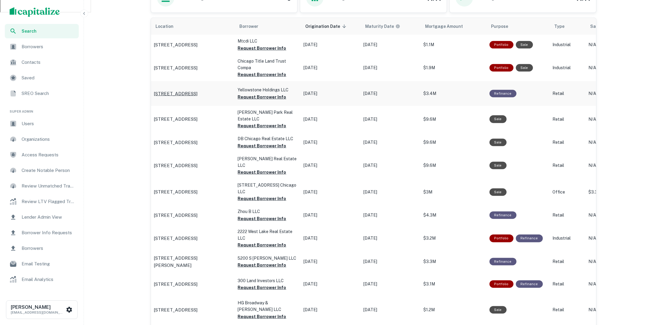
click at [198, 90] on p "[STREET_ADDRESS]" at bounding box center [176, 93] width 44 height 7
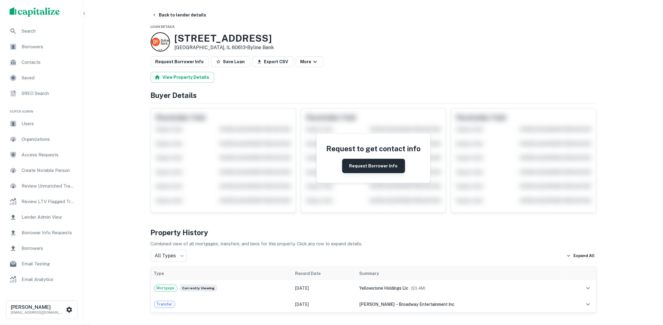
click at [358, 166] on button "Request Borrower Info" at bounding box center [373, 166] width 63 height 14
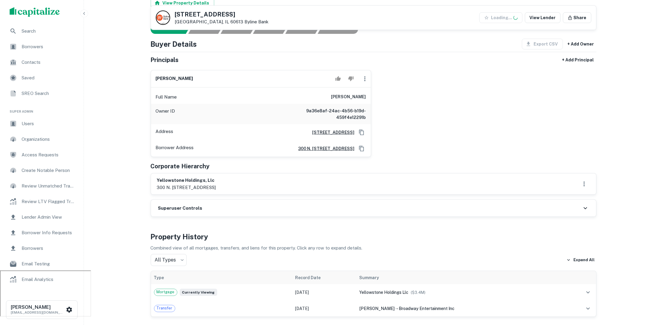
scroll to position [80, 0]
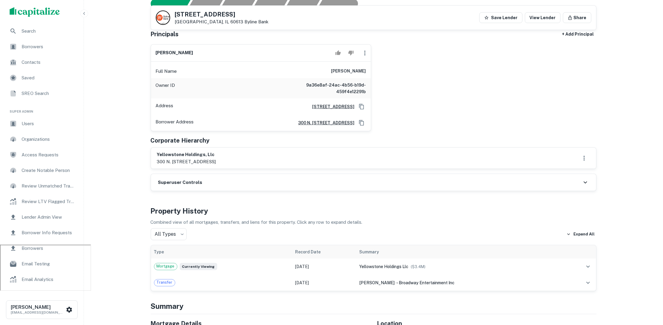
drag, startPoint x: 336, startPoint y: 70, endPoint x: 375, endPoint y: 69, distance: 39.0
click at [375, 69] on div "[PERSON_NAME] Full Name [PERSON_NAME] Owner ID 9a36e8af-24ac-4b56-b19d-459f4e12…" at bounding box center [371, 86] width 451 height 92
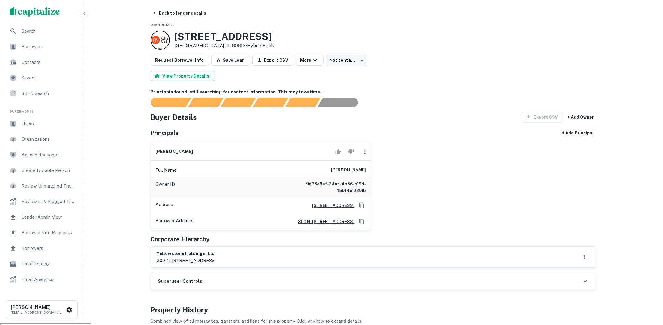
scroll to position [0, 0]
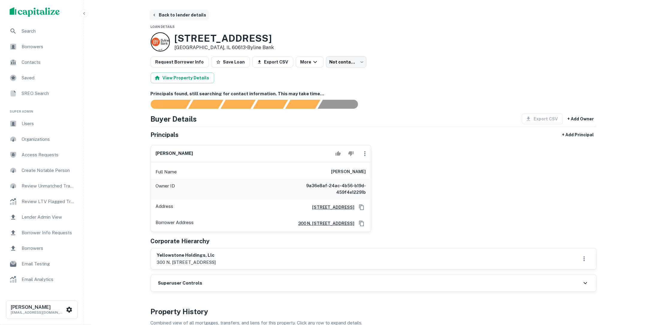
click at [161, 15] on button "Back to lender details" at bounding box center [179, 15] width 59 height 11
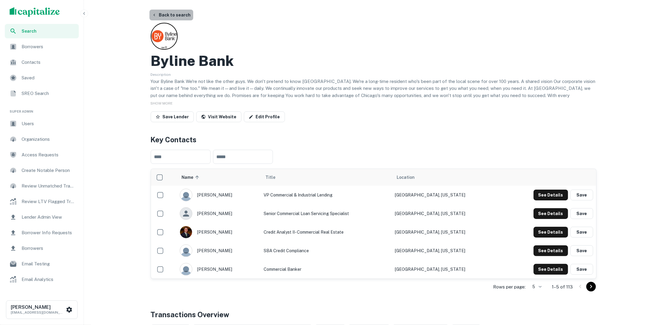
click at [183, 17] on button "Back to search" at bounding box center [172, 15] width 44 height 11
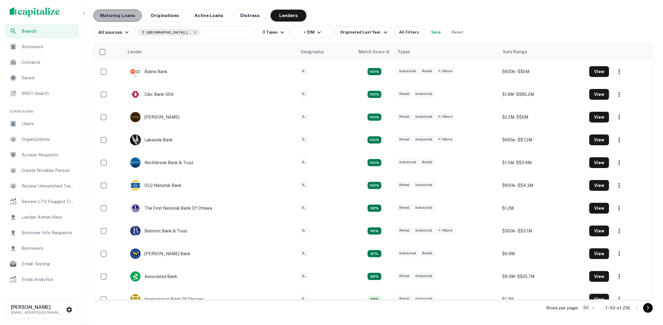
click at [124, 16] on button "Maturing Loans" at bounding box center [117, 16] width 48 height 12
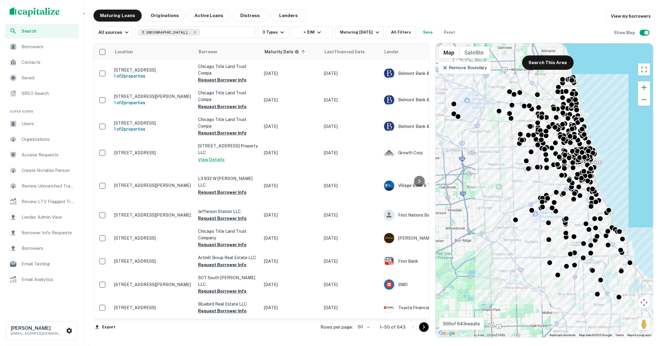
click at [216, 25] on div "All sources [GEOGRAPHIC_DATA], [GEOGRAPHIC_DATA], [GEOGRAPHIC_DATA] 3 Types > $…" at bounding box center [373, 30] width 560 height 17
click at [216, 27] on button "[GEOGRAPHIC_DATA], [GEOGRAPHIC_DATA], [GEOGRAPHIC_DATA]" at bounding box center [195, 32] width 120 height 12
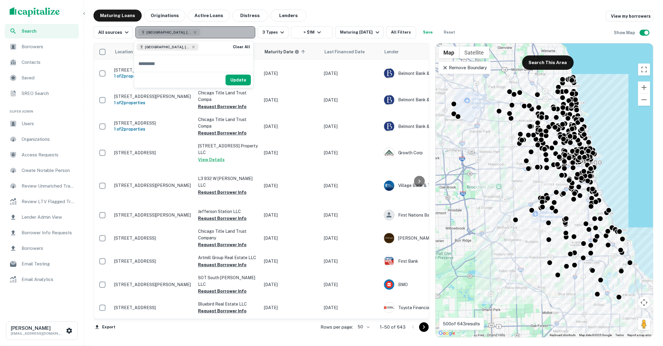
click at [216, 28] on button "[GEOGRAPHIC_DATA], [GEOGRAPHIC_DATA], [GEOGRAPHIC_DATA]" at bounding box center [195, 32] width 120 height 12
click at [178, 43] on div "[GEOGRAPHIC_DATA], [GEOGRAPHIC_DATA], [GEOGRAPHIC_DATA]" at bounding box center [168, 46] width 62 height 7
click at [192, 46] on icon at bounding box center [193, 47] width 3 height 3
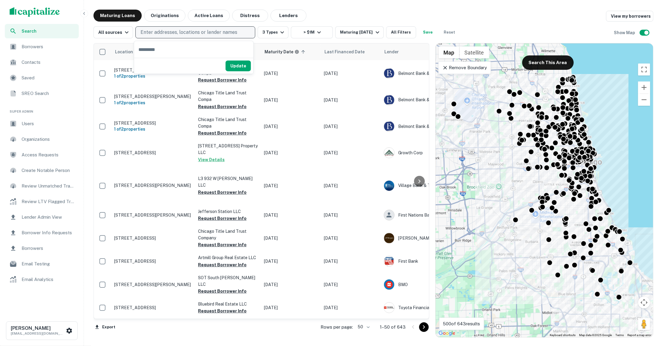
click at [185, 32] on p "Enter addresses, locations or lender names" at bounding box center [189, 32] width 97 height 7
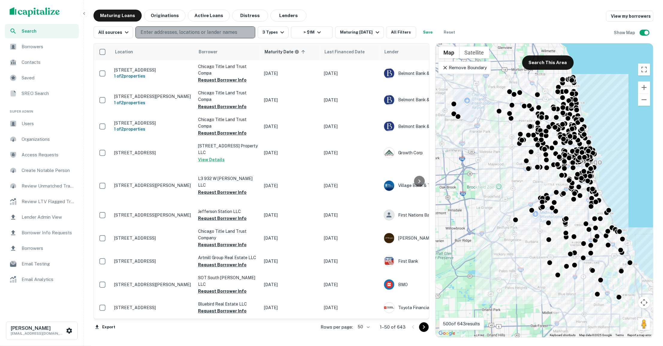
click at [185, 32] on p "Enter addresses, locations or lender names" at bounding box center [189, 32] width 97 height 7
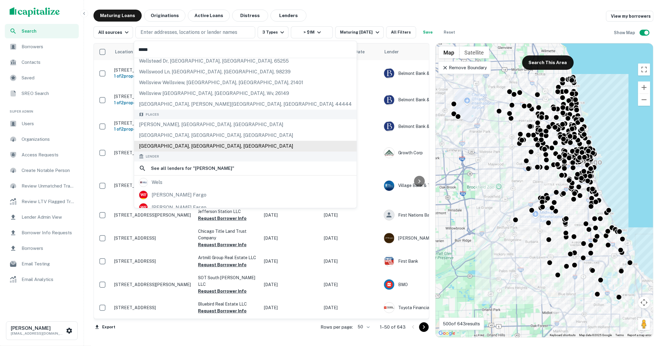
scroll to position [25, 0]
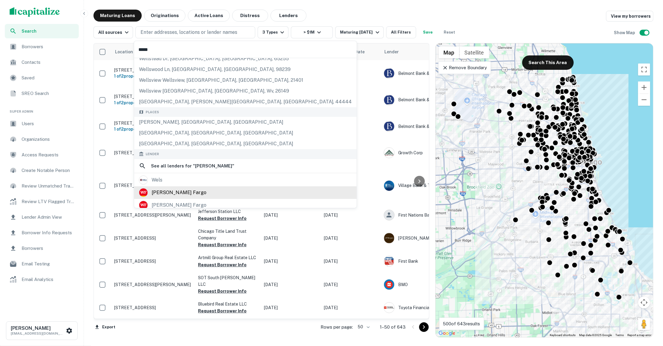
type input "*****"
click at [192, 188] on div "[PERSON_NAME] fargo" at bounding box center [245, 192] width 213 height 9
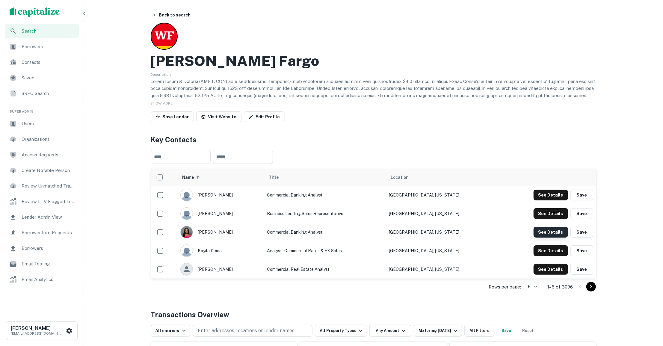
click at [540, 237] on button "See Details" at bounding box center [551, 232] width 34 height 11
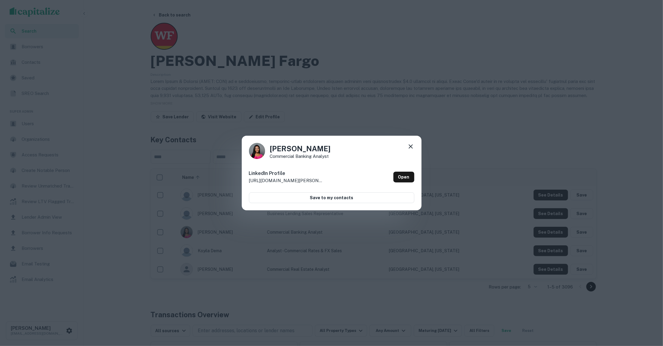
click at [506, 144] on div "[PERSON_NAME] Commercial Banking Analyst LinkedIn Profile [URL][DOMAIN_NAME][PE…" at bounding box center [331, 173] width 663 height 346
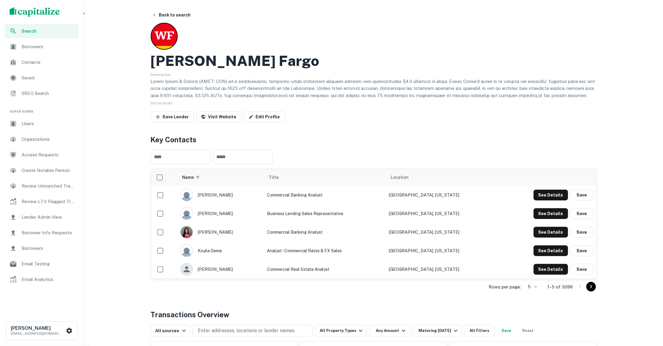
click at [31, 41] on div "Borrowers" at bounding box center [42, 47] width 74 height 14
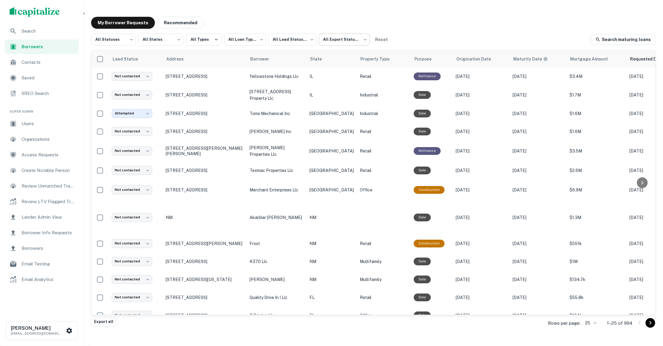
click at [362, 40] on body "**********" at bounding box center [331, 173] width 663 height 346
click at [333, 76] on li "Not Exported" at bounding box center [344, 76] width 54 height 11
type input "*****"
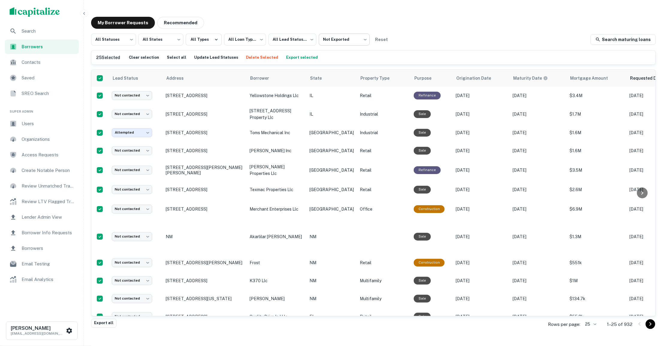
click at [349, 43] on body "**********" at bounding box center [331, 173] width 663 height 346
click at [339, 23] on div at bounding box center [331, 173] width 663 height 346
click at [359, 39] on body "**********" at bounding box center [331, 173] width 663 height 346
click at [342, 77] on li "Not Exported" at bounding box center [344, 76] width 54 height 11
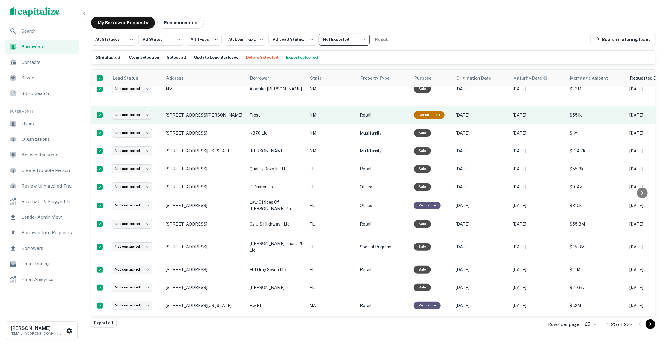
scroll to position [252, 0]
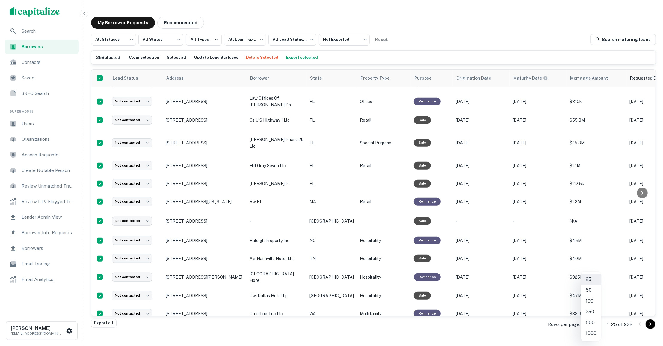
click at [589, 325] on body "**********" at bounding box center [331, 173] width 663 height 346
click at [340, 49] on div at bounding box center [331, 173] width 663 height 346
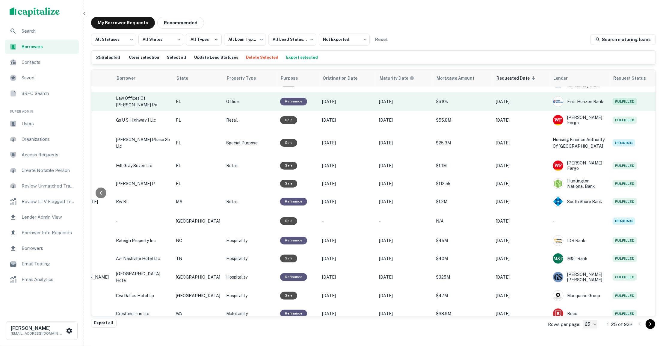
scroll to position [252, 140]
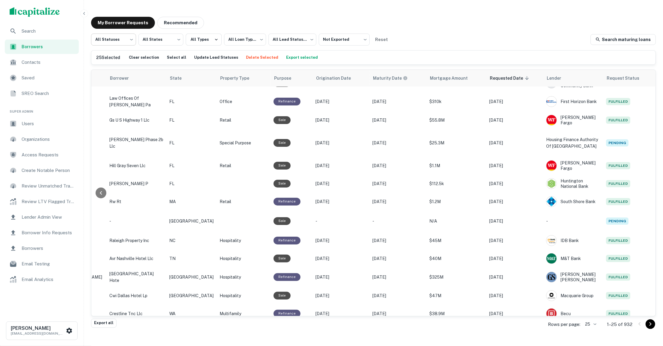
click at [131, 40] on body "**********" at bounding box center [331, 173] width 663 height 346
click at [240, 18] on div at bounding box center [331, 173] width 663 height 346
click at [129, 39] on body "**********" at bounding box center [331, 173] width 663 height 346
click at [114, 76] on li "Fulfilled" at bounding box center [113, 76] width 45 height 11
type input "*********"
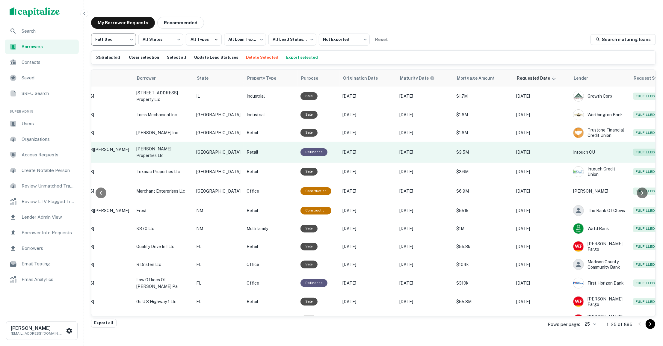
scroll to position [0, 140]
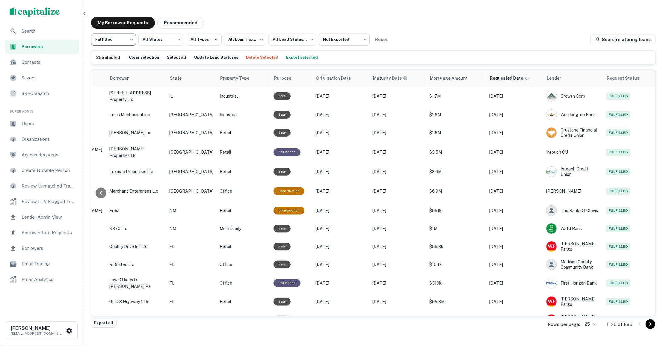
click at [361, 42] on body "**********" at bounding box center [331, 173] width 663 height 346
click at [347, 79] on li "Not Exported" at bounding box center [344, 76] width 54 height 11
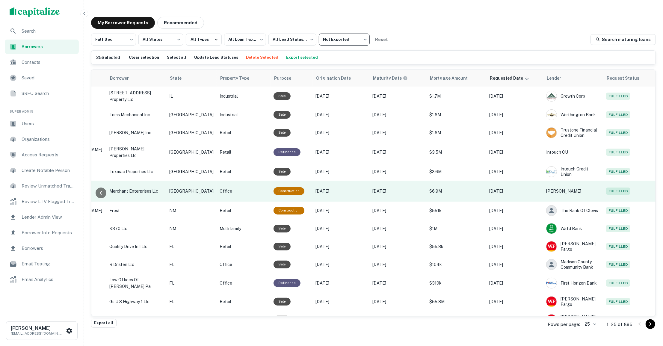
scroll to position [0, 0]
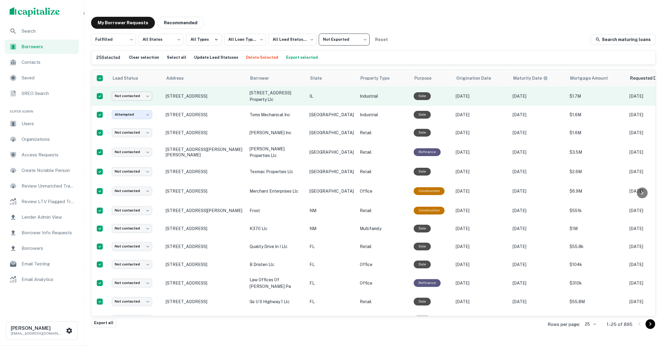
click at [147, 95] on body "**********" at bounding box center [331, 173] width 663 height 346
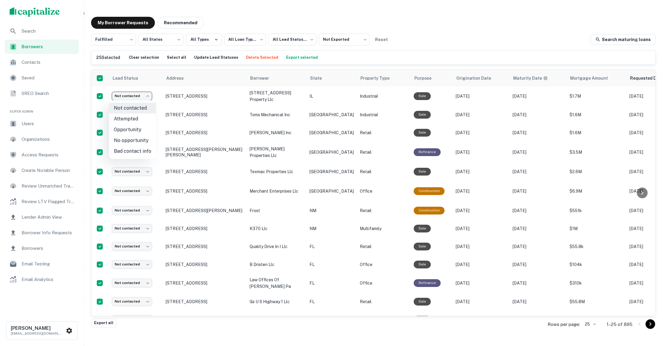
click at [359, 40] on div at bounding box center [331, 173] width 663 height 346
click at [400, 34] on div "**********" at bounding box center [373, 40] width 565 height 12
click at [364, 36] on body "**********" at bounding box center [331, 173] width 663 height 346
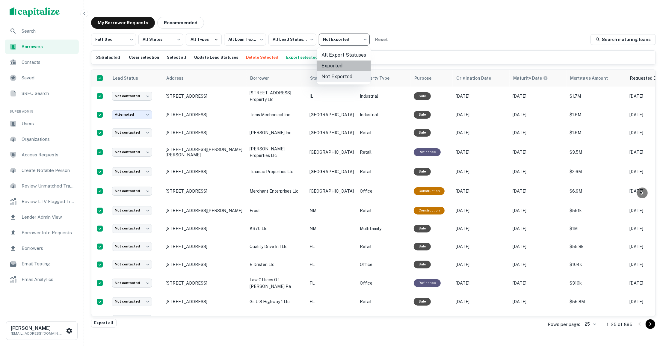
click at [352, 61] on li "Exported" at bounding box center [344, 66] width 54 height 11
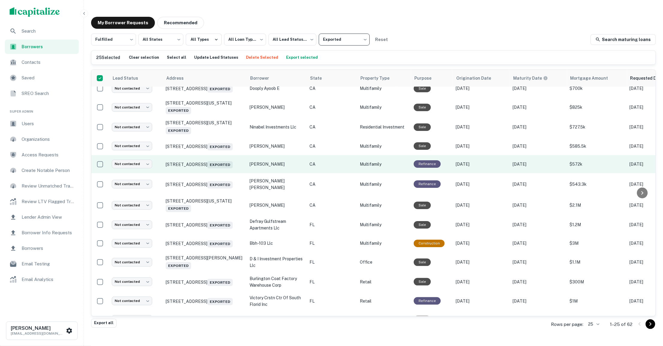
scroll to position [83, 0]
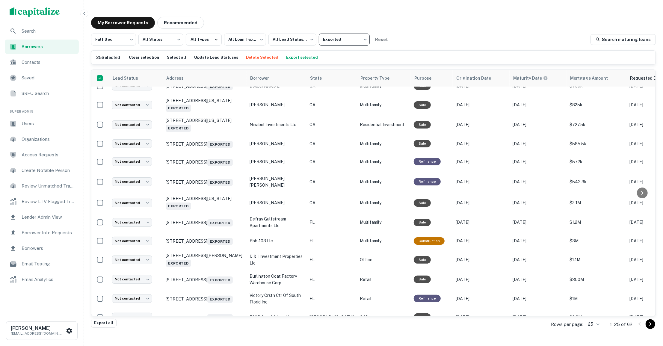
click at [366, 37] on body "**********" at bounding box center [331, 173] width 663 height 346
click at [339, 55] on li "All Export Statuses" at bounding box center [344, 55] width 54 height 11
type input "***"
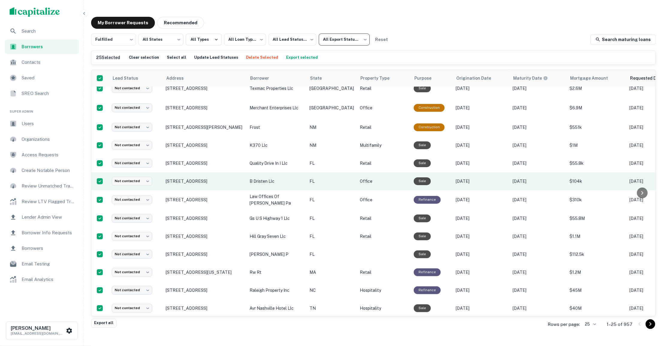
scroll to position [0, 0]
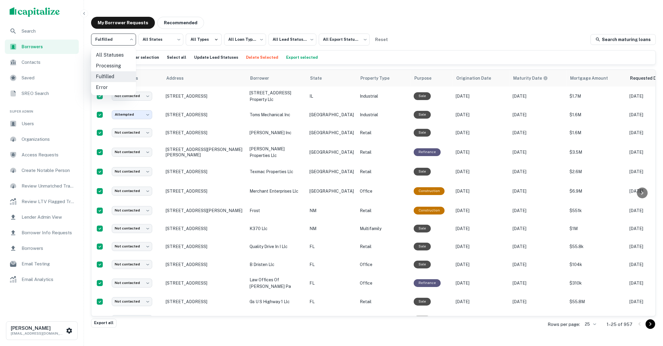
click at [133, 38] on body "**********" at bounding box center [331, 173] width 663 height 346
click at [112, 55] on li "All Statuses" at bounding box center [113, 55] width 45 height 11
type input "***"
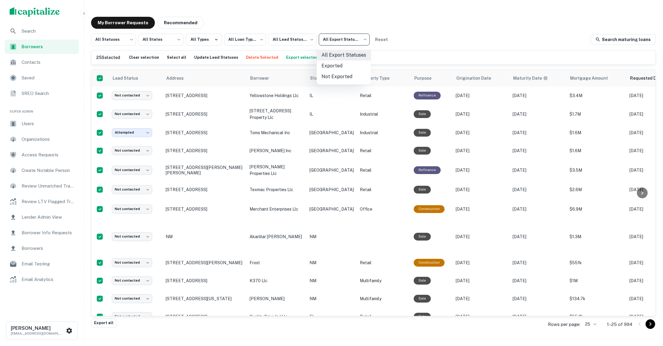
click at [364, 39] on body "**********" at bounding box center [331, 173] width 663 height 346
click at [34, 127] on div at bounding box center [331, 173] width 663 height 346
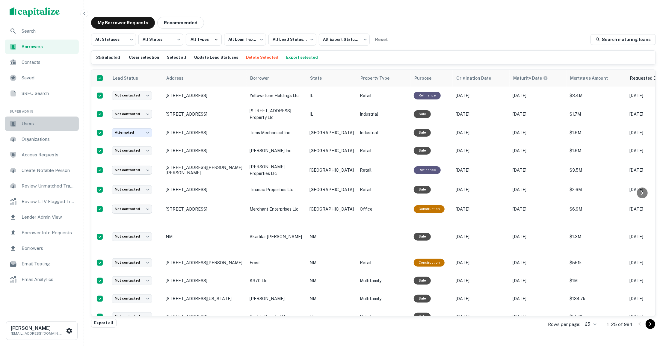
click at [34, 125] on span "Users" at bounding box center [49, 123] width 54 height 7
